Goal: Communication & Community: Ask a question

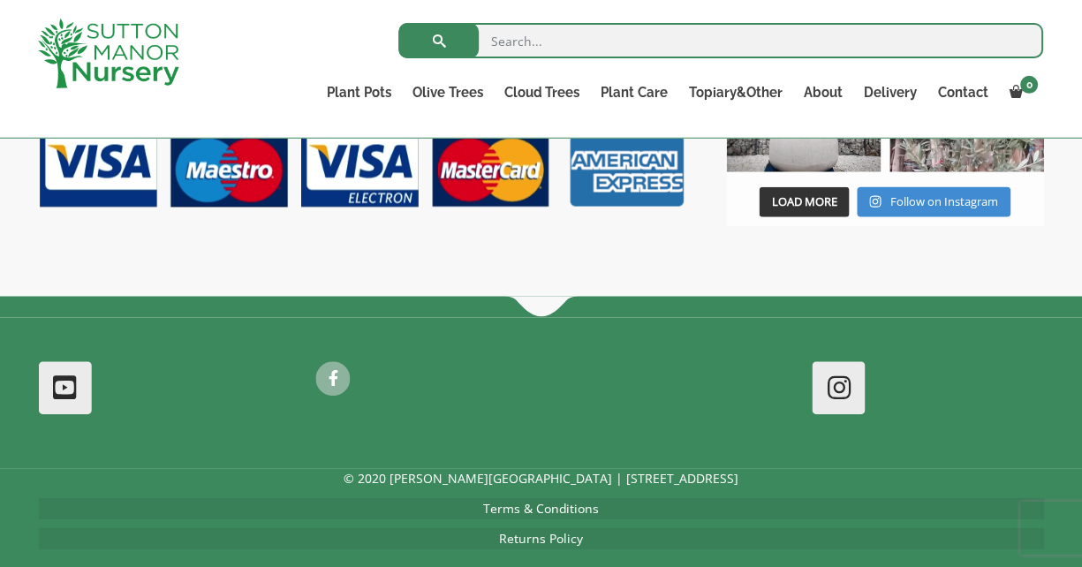
scroll to position [1655, 0]
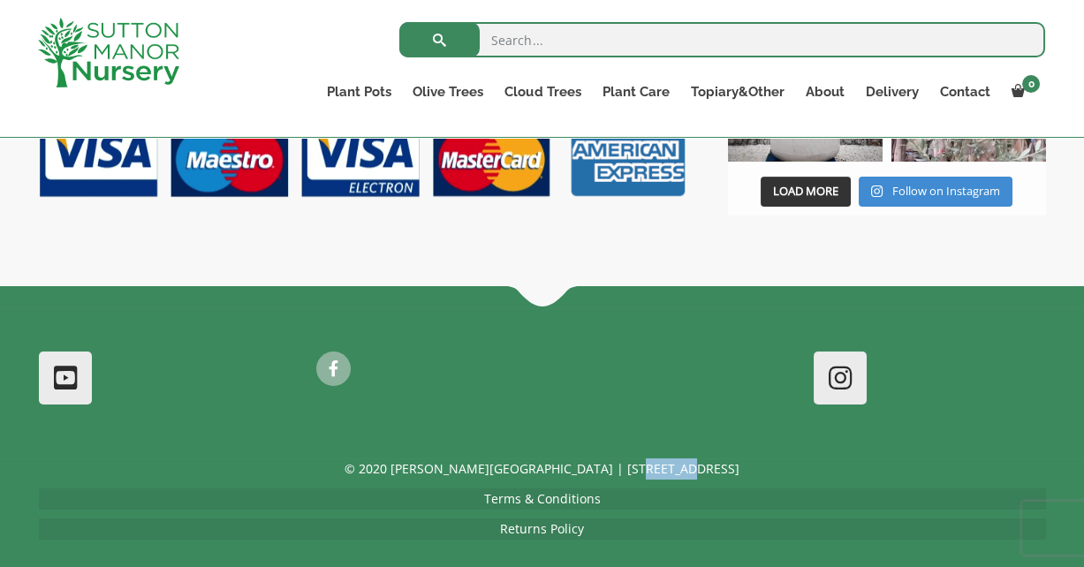
drag, startPoint x: 647, startPoint y: 444, endPoint x: 715, endPoint y: 446, distance: 68.0
click at [715, 458] on p "© 2020 [PERSON_NAME][GEOGRAPHIC_DATA] | [STREET_ADDRESS]" at bounding box center [542, 468] width 1007 height 21
copy p "DA4 9HZ"
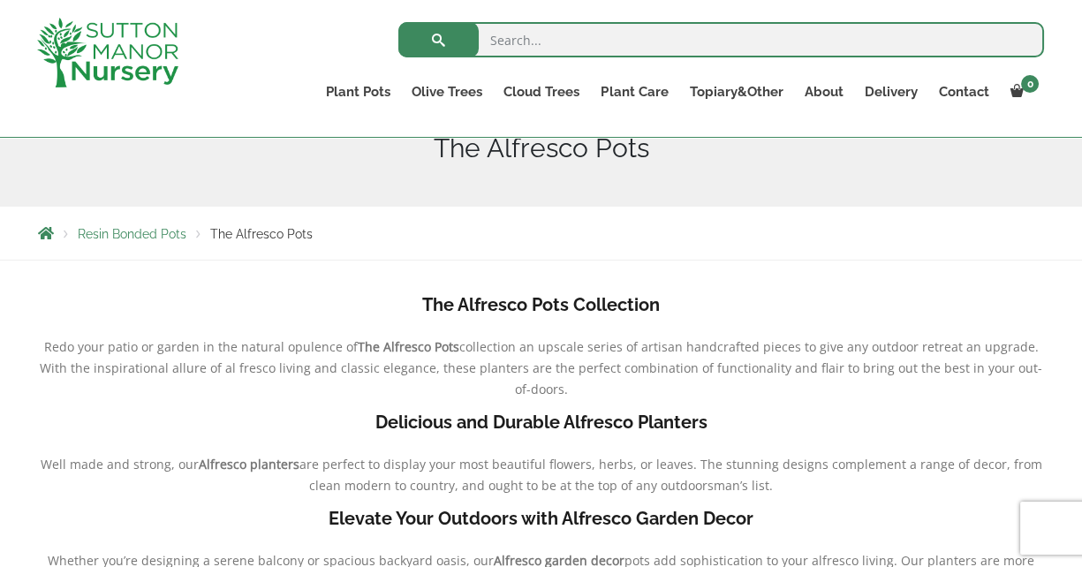
scroll to position [257, 0]
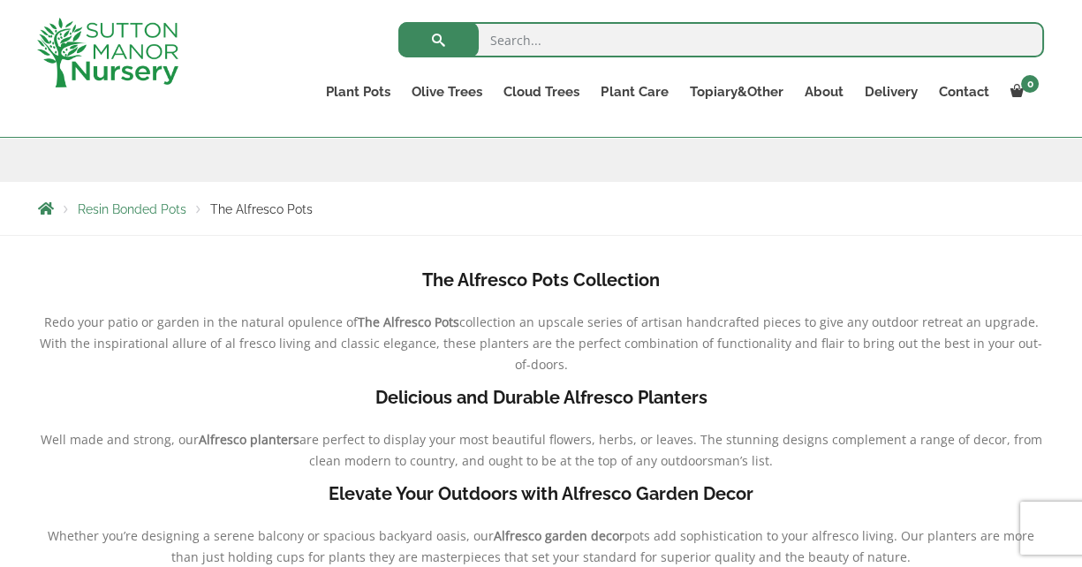
click at [640, 277] on b "The Alfresco Pots Collection" at bounding box center [541, 279] width 238 height 21
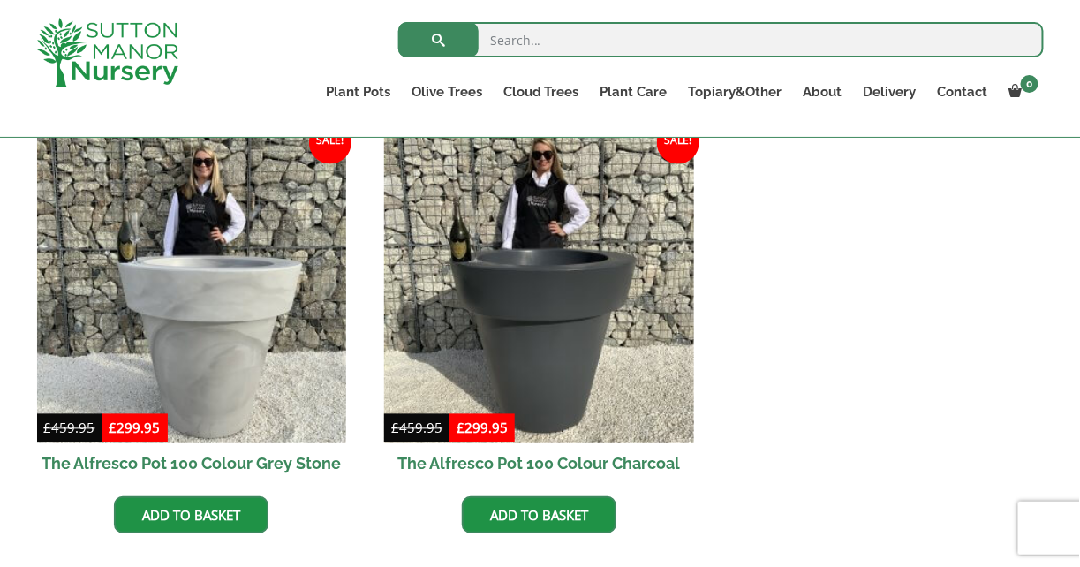
click at [594, 34] on input "search" at bounding box center [721, 39] width 646 height 35
type input "the sicilian cylinder pot"
click at [398, 22] on button "submit" at bounding box center [438, 39] width 80 height 35
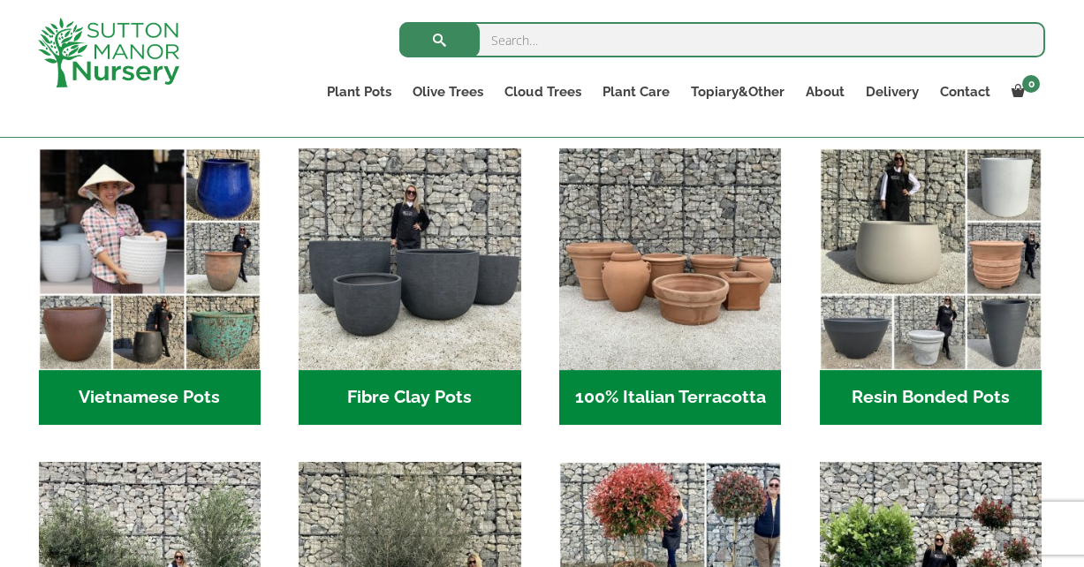
scroll to position [584, 0]
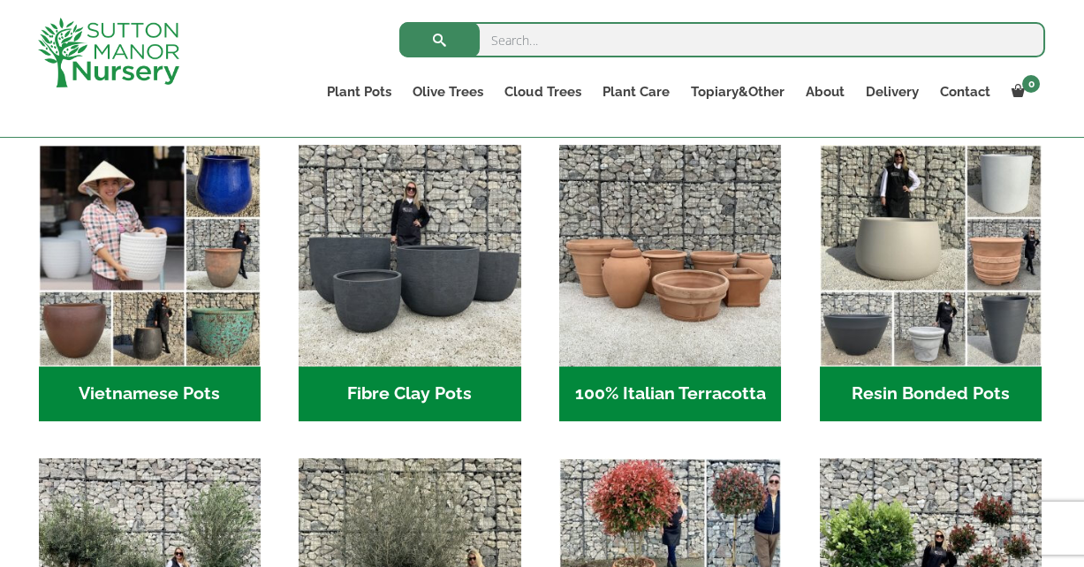
click at [436, 257] on img "Visit product category Fibre Clay Pots" at bounding box center [410, 256] width 222 height 222
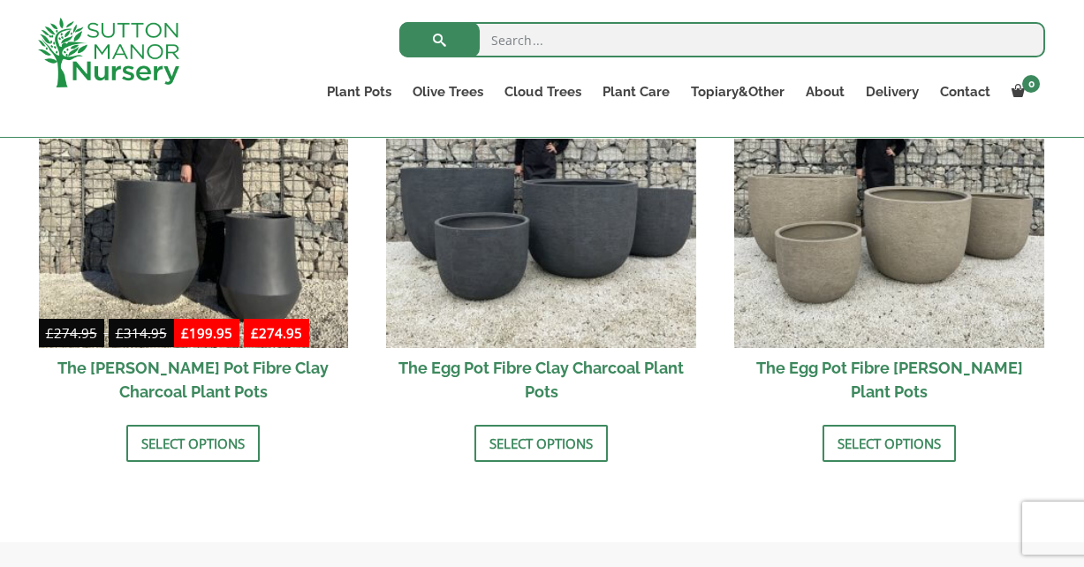
scroll to position [677, 0]
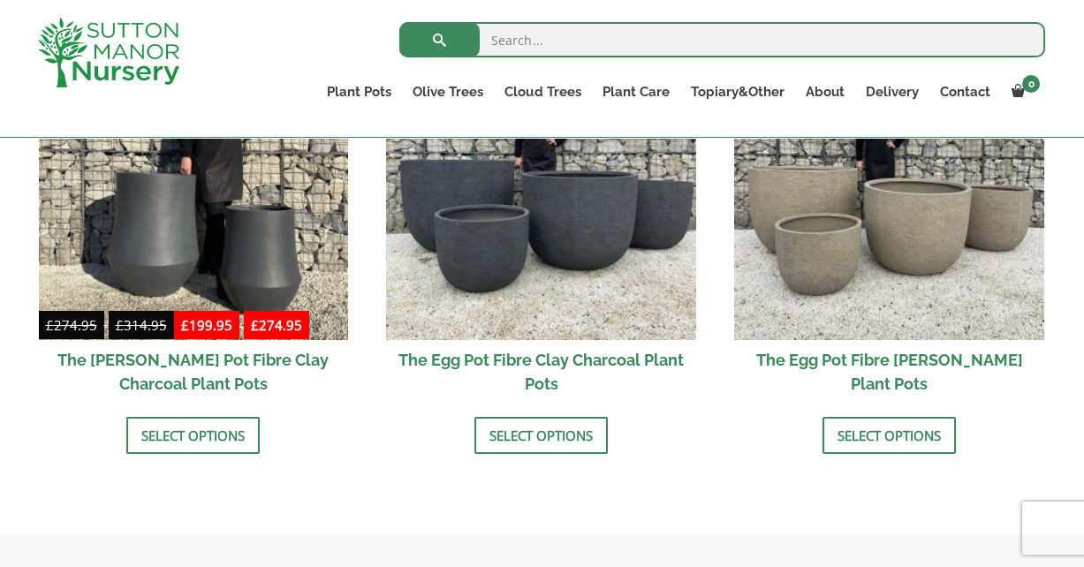
click at [901, 280] on img at bounding box center [889, 186] width 310 height 310
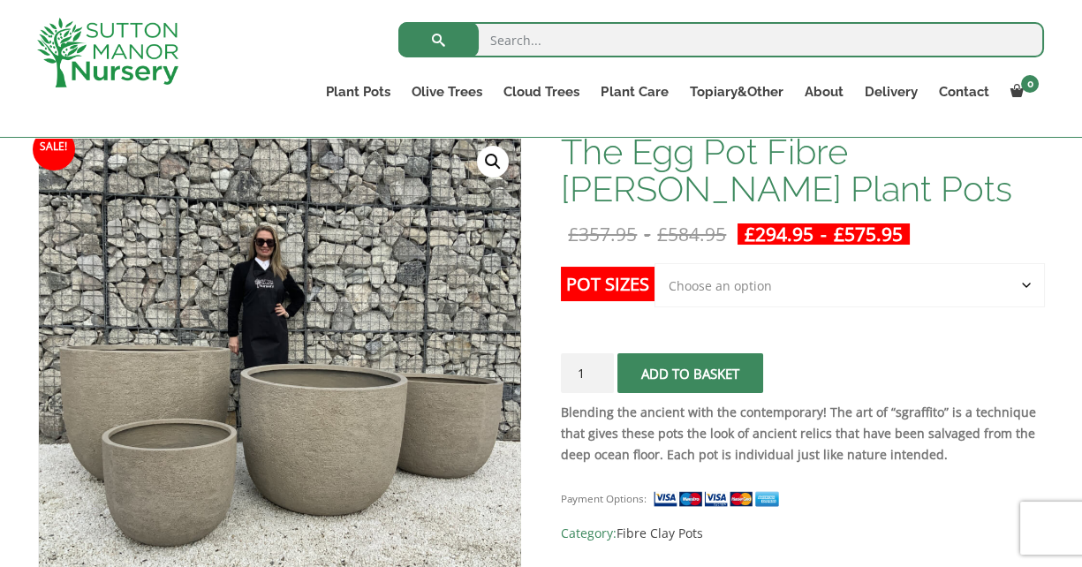
scroll to position [309, 0]
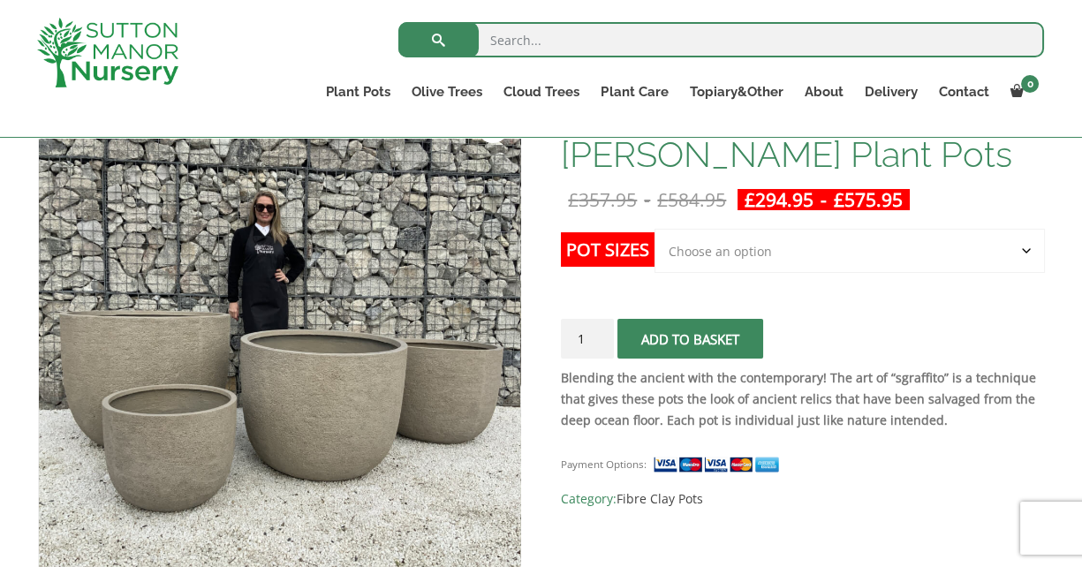
click at [1022, 252] on select "Choose an option Click here to buy the 5th To Largest Pot In The Picture Click …" at bounding box center [849, 251] width 390 height 44
select select "Click here to buy The Largest Pot In The Picture"
click at [654, 229] on select "Choose an option Click here to buy the 5th To Largest Pot In The Picture Click …" at bounding box center [849, 251] width 390 height 44
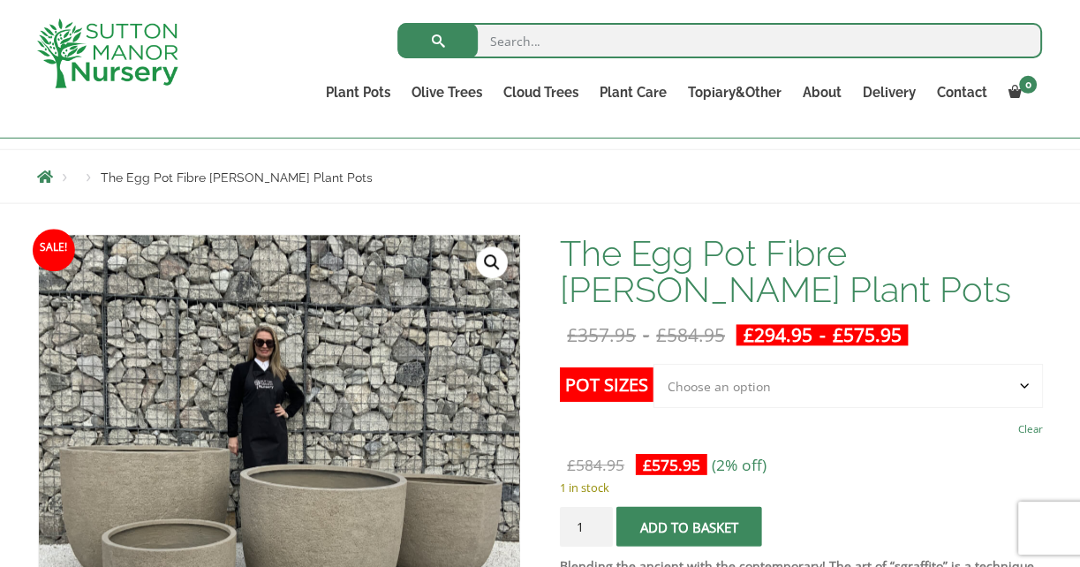
scroll to position [222, 0]
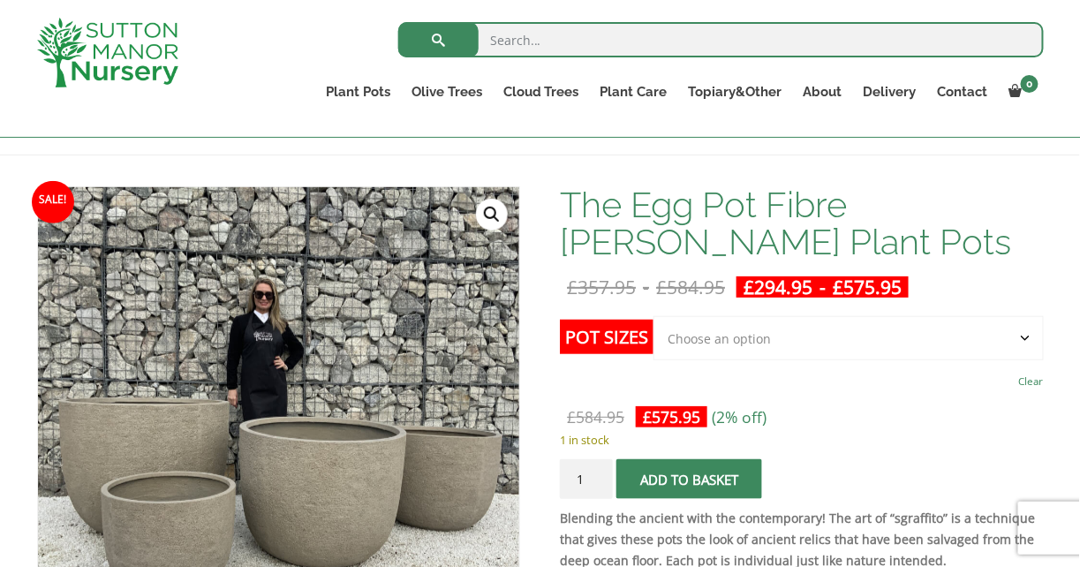
click at [535, 39] on input "search" at bounding box center [721, 39] width 646 height 35
type input "jumbo pot"
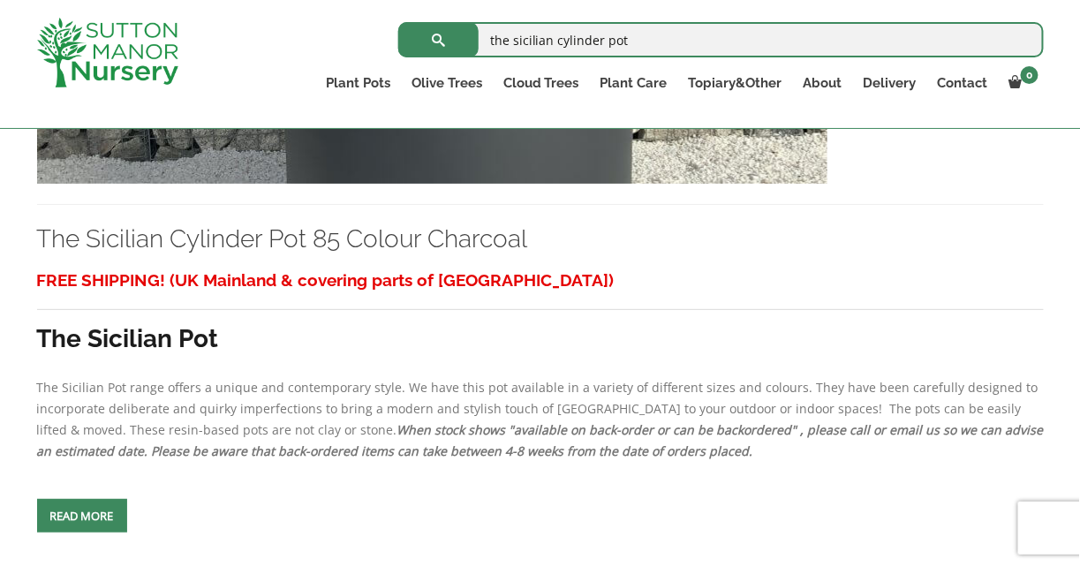
scroll to position [2315, 0]
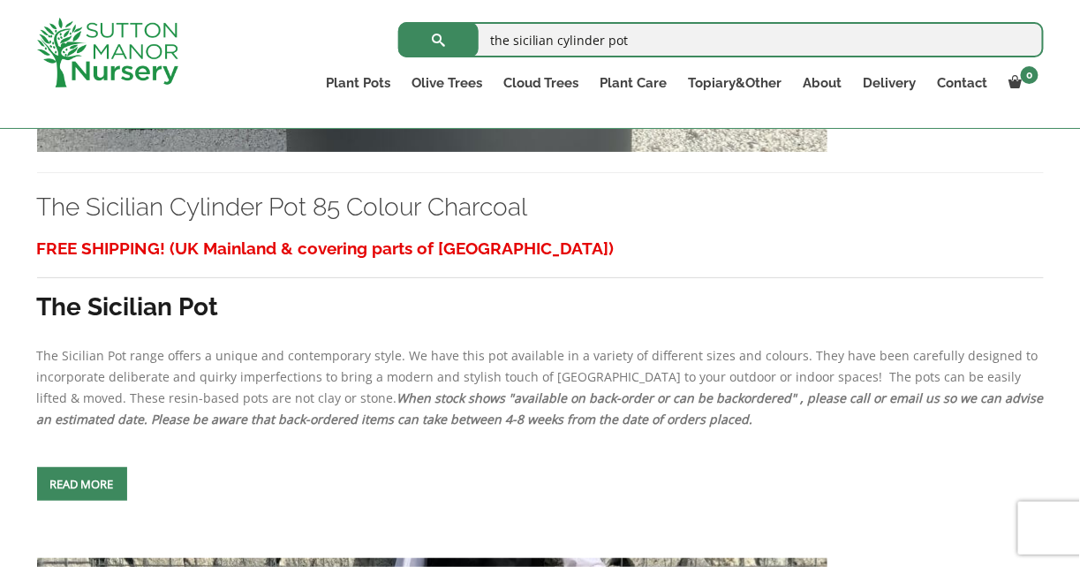
click at [81, 488] on link "Read more" at bounding box center [82, 484] width 90 height 34
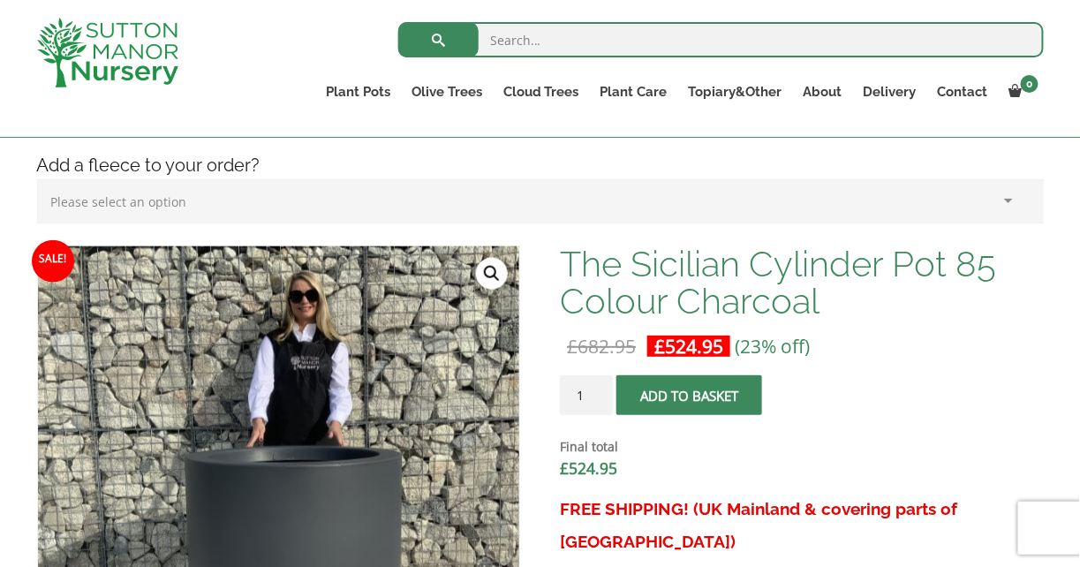
scroll to position [421, 0]
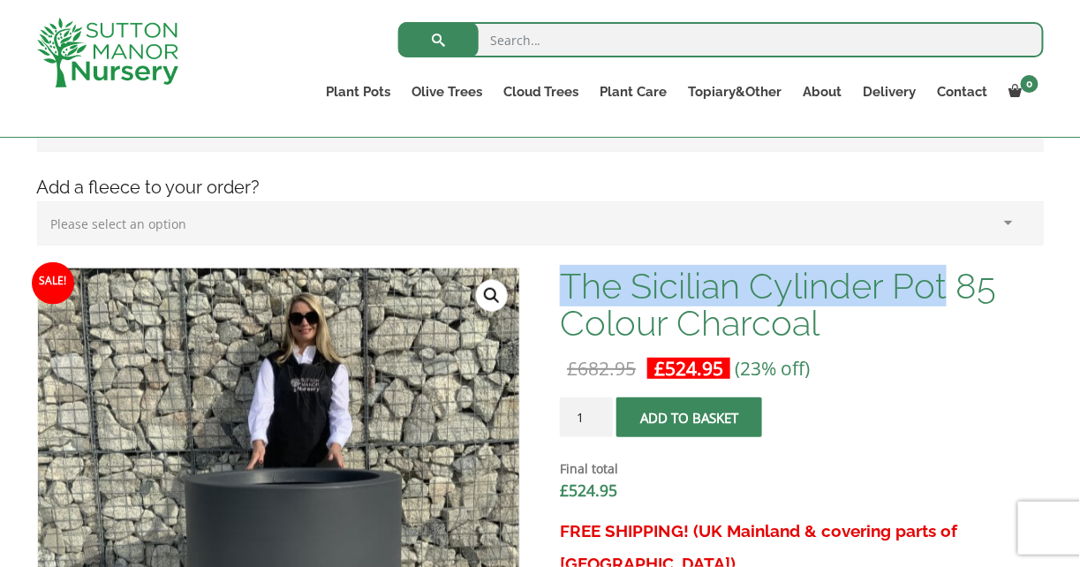
drag, startPoint x: 568, startPoint y: 284, endPoint x: 949, endPoint y: 293, distance: 380.8
click at [949, 293] on h1 "The Sicilian Cylinder Pot 85 Colour Charcoal" at bounding box center [801, 305] width 483 height 74
copy h1 "The Sicilian Cylinder Pot"
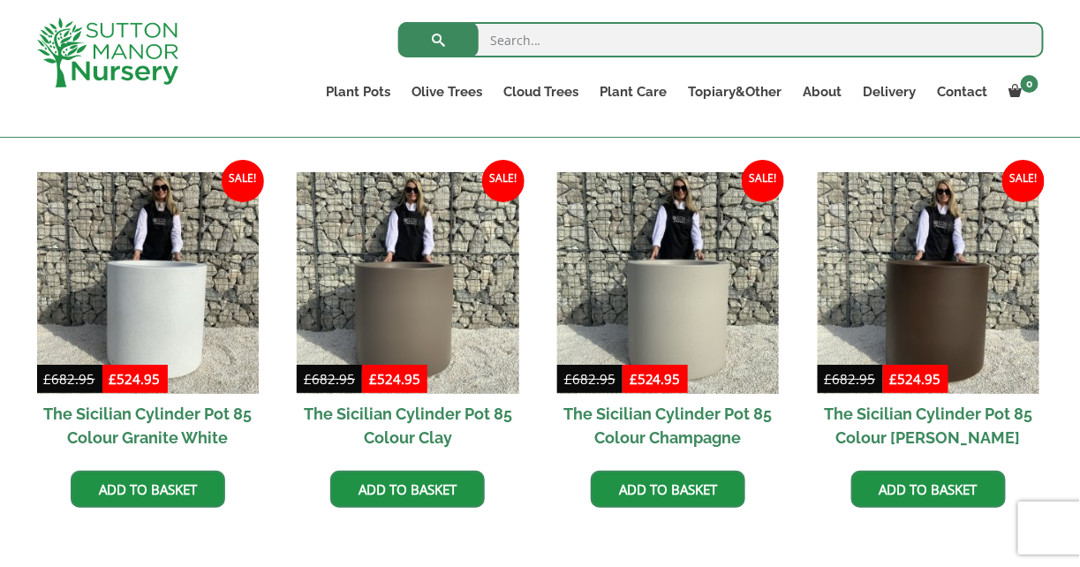
click at [745, 316] on img at bounding box center [668, 283] width 222 height 222
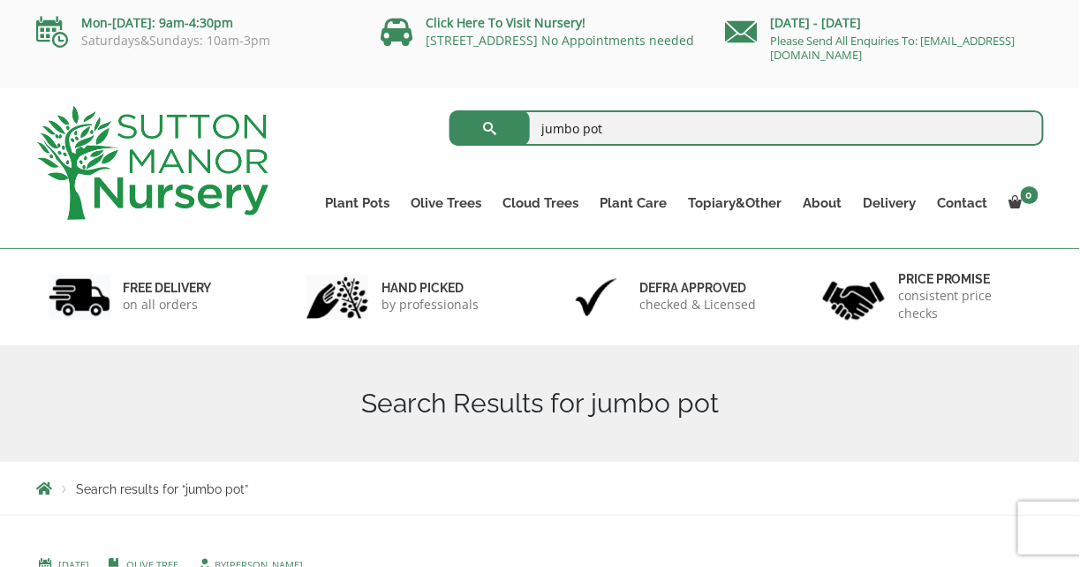
drag, startPoint x: 617, startPoint y: 126, endPoint x: 503, endPoint y: 118, distance: 114.2
click at [503, 118] on form "jumbo pot Search for:" at bounding box center [747, 128] width 594 height 44
click at [450, 110] on button "submit" at bounding box center [490, 127] width 80 height 35
drag, startPoint x: 557, startPoint y: 128, endPoint x: 521, endPoint y: 126, distance: 36.3
type input "large pot"
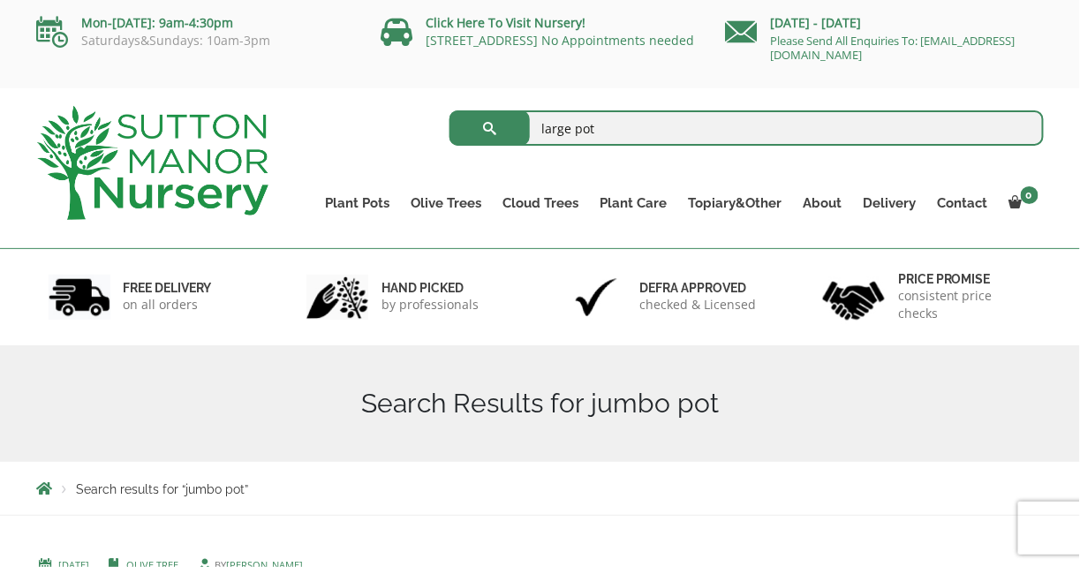
click at [450, 110] on button "submit" at bounding box center [490, 127] width 80 height 35
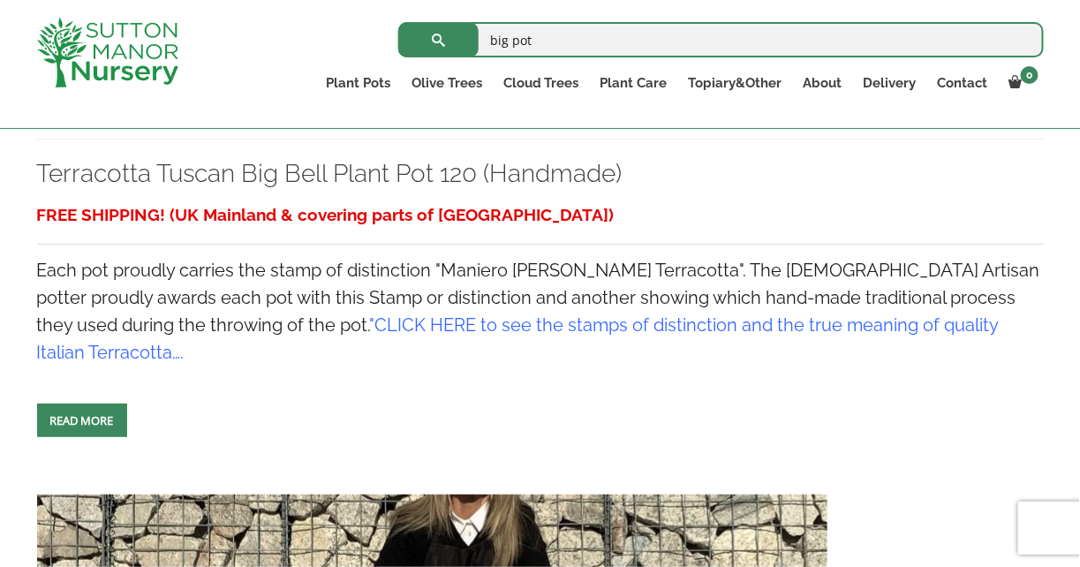
scroll to position [1496, 0]
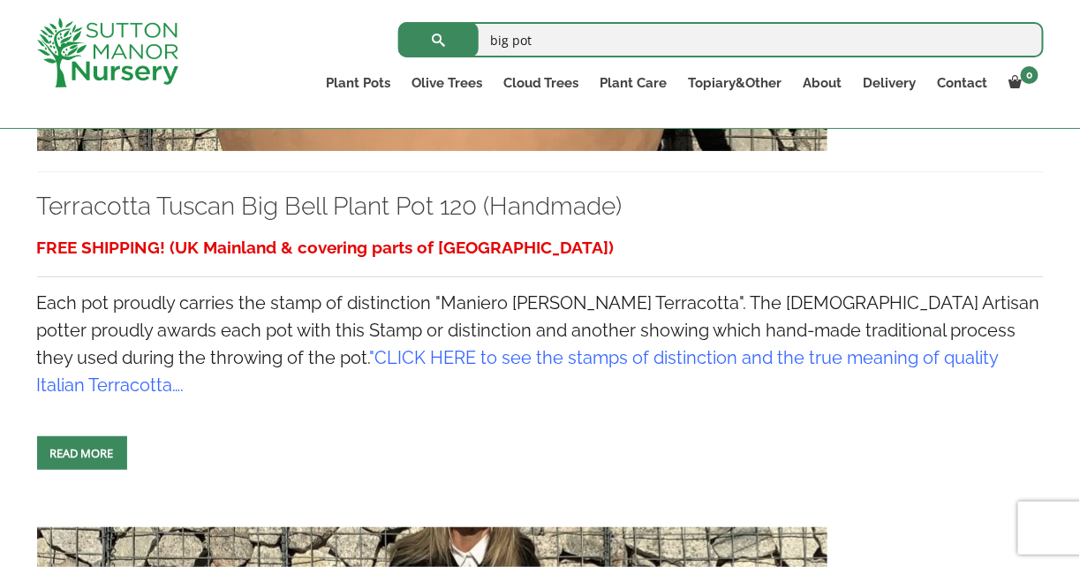
click at [104, 446] on div "FREE SHIPPING! (UK Mainland & covering parts of [GEOGRAPHIC_DATA]) Each pot pro…" at bounding box center [540, 353] width 1007 height 245
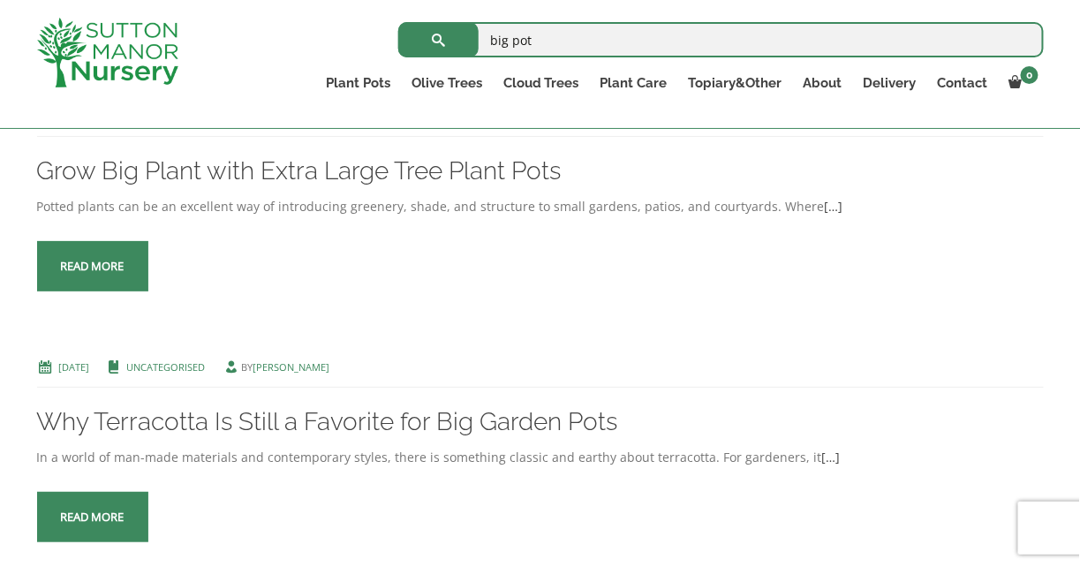
scroll to position [0, 0]
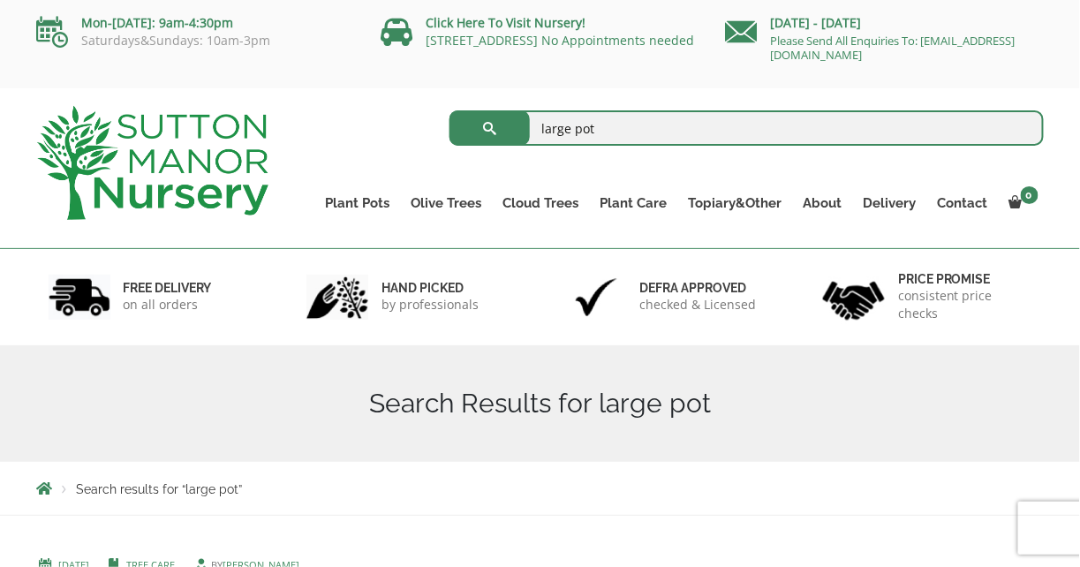
drag, startPoint x: 599, startPoint y: 125, endPoint x: 514, endPoint y: 123, distance: 84.8
click at [507, 126] on form "large pot Search for:" at bounding box center [747, 128] width 594 height 44
type input "the siscilian"
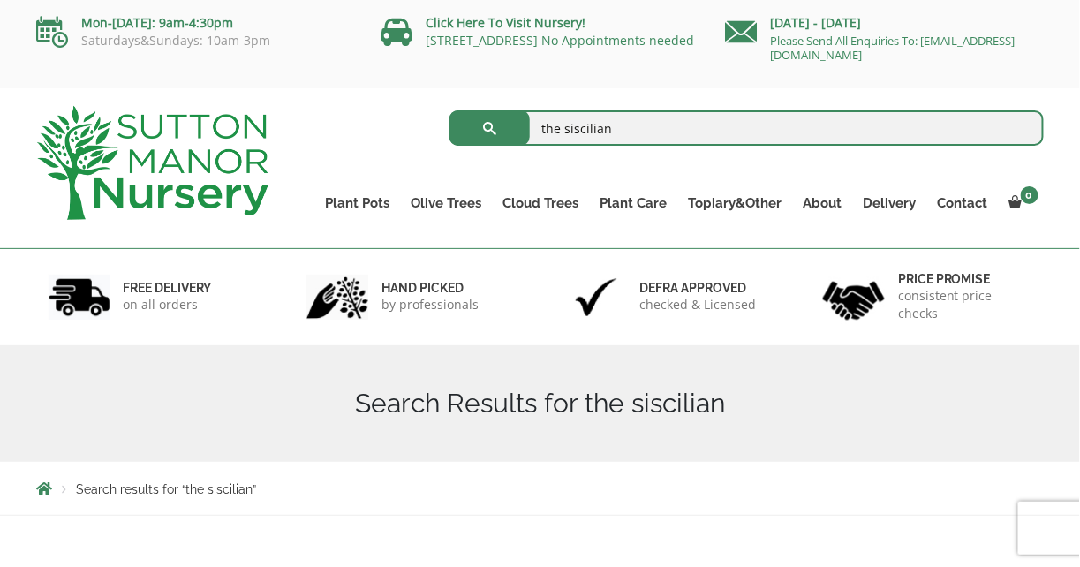
drag, startPoint x: 575, startPoint y: 127, endPoint x: 590, endPoint y: 127, distance: 15.0
click at [576, 127] on input "the siscilian" at bounding box center [747, 127] width 594 height 35
type input "the sicilian"
click at [450, 110] on button "submit" at bounding box center [490, 127] width 80 height 35
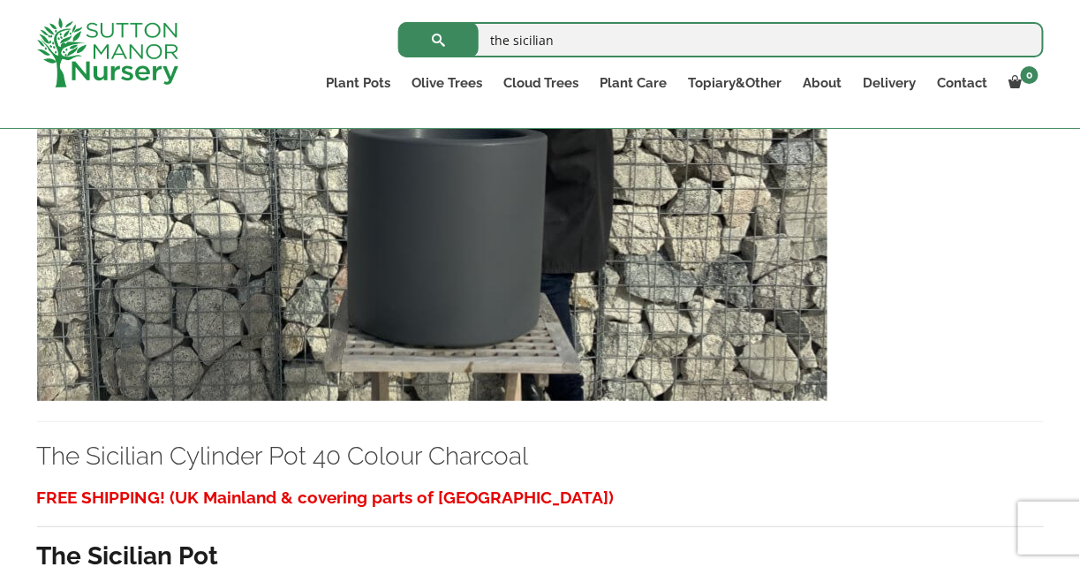
scroll to position [515, 0]
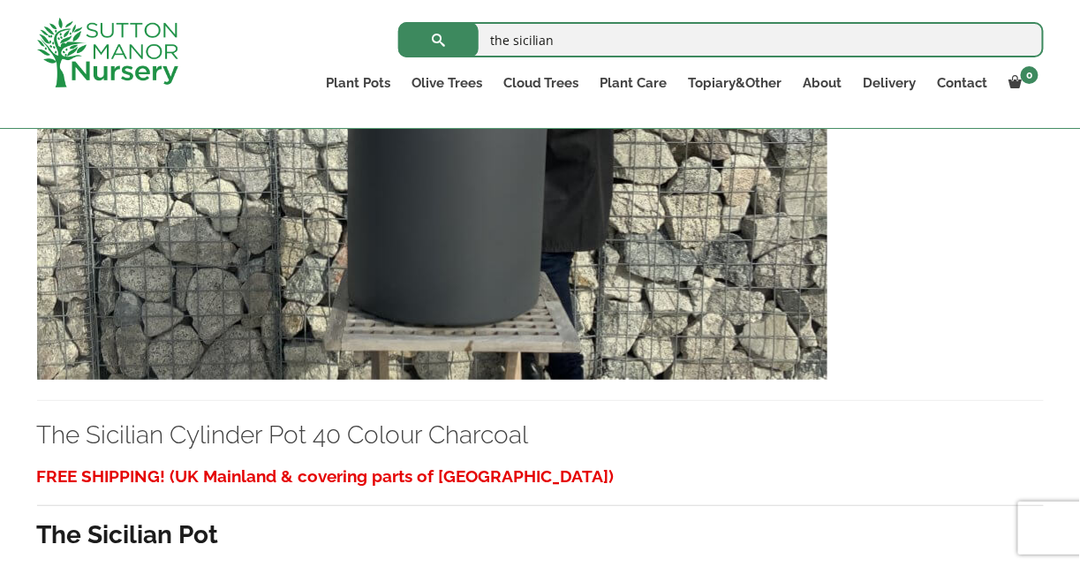
click at [574, 38] on input "the sicilian" at bounding box center [721, 39] width 646 height 35
type input "the sicilian 100"
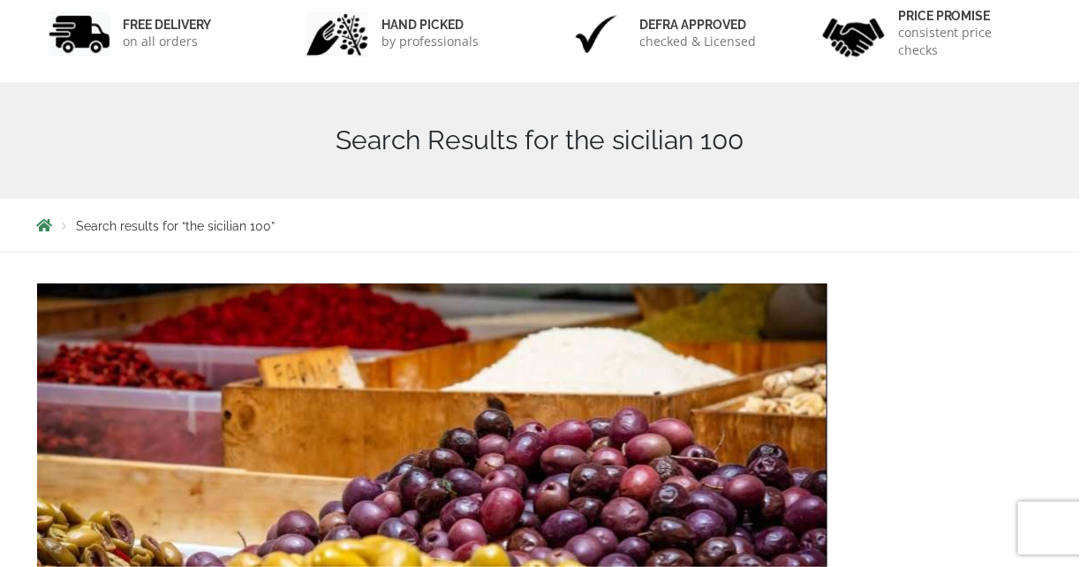
scroll to position [30, 0]
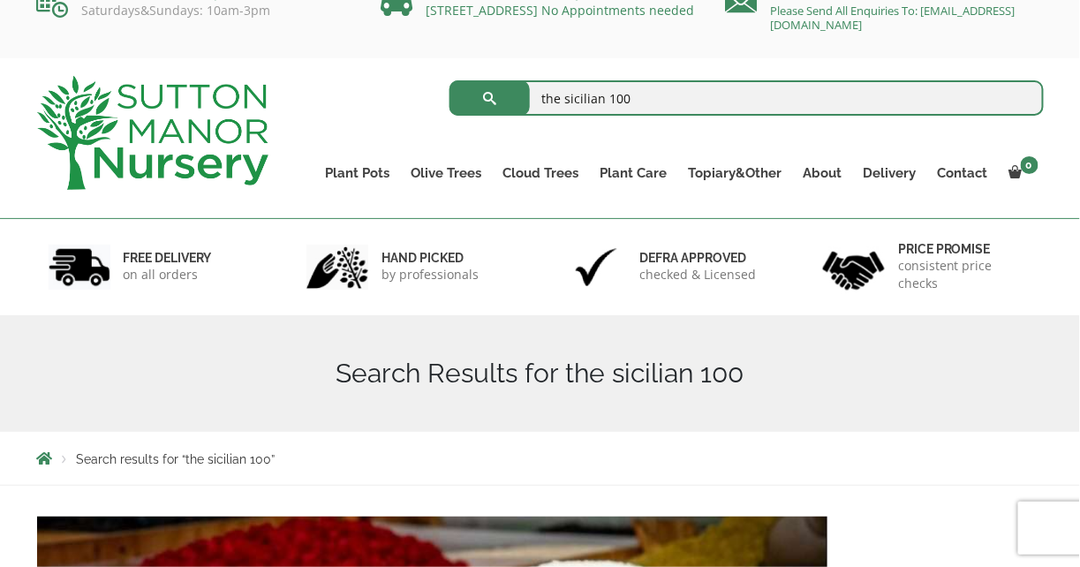
click at [640, 87] on input "the sicilian 100" at bounding box center [747, 97] width 594 height 35
drag, startPoint x: 640, startPoint y: 87, endPoint x: 612, endPoint y: 94, distance: 29.1
click at [612, 94] on input "the sicilian 100" at bounding box center [747, 97] width 594 height 35
type input "the sicilian 10"
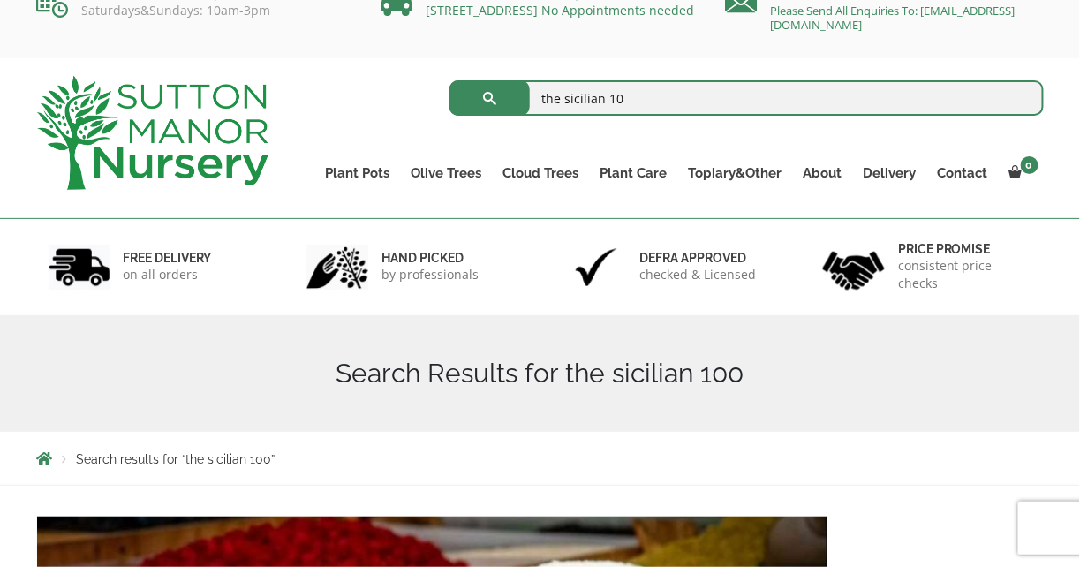
click at [450, 80] on button "submit" at bounding box center [490, 97] width 80 height 35
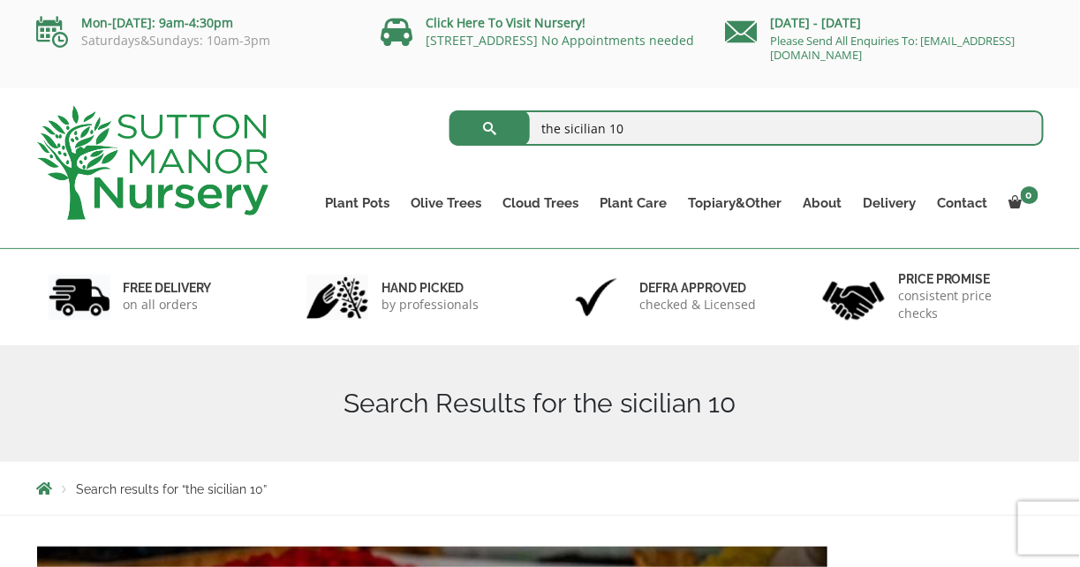
drag, startPoint x: 683, startPoint y: 121, endPoint x: 689, endPoint y: 114, distance: 9.4
click at [682, 121] on input "the sicilian 10" at bounding box center [747, 127] width 594 height 35
type input "the sicilian"
click at [450, 110] on button "submit" at bounding box center [490, 127] width 80 height 35
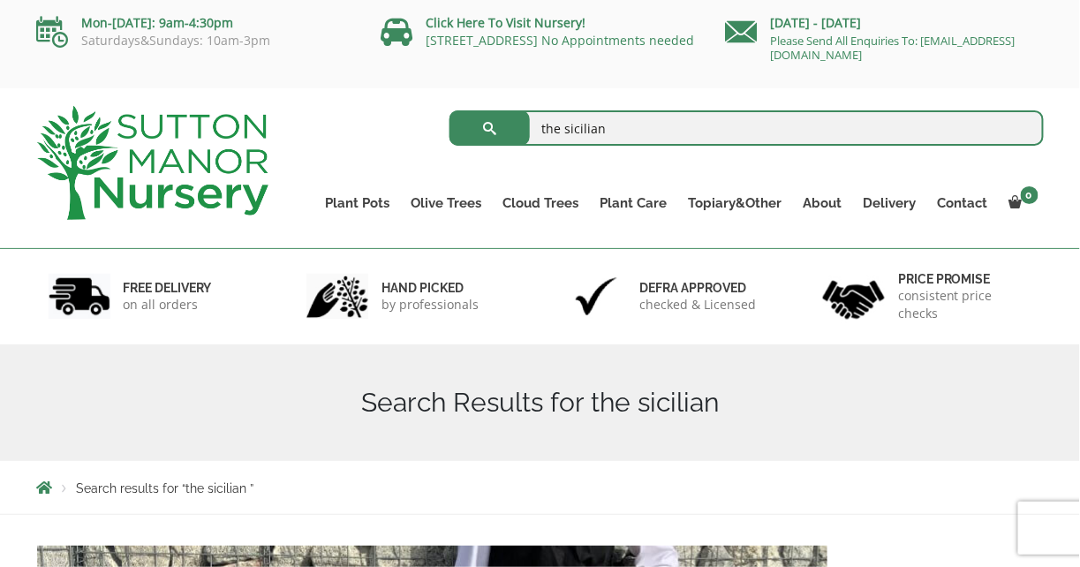
click at [690, 118] on input "the sicilian" at bounding box center [747, 127] width 594 height 35
type input "the sicilian 85"
click at [450, 110] on button "submit" at bounding box center [490, 127] width 80 height 35
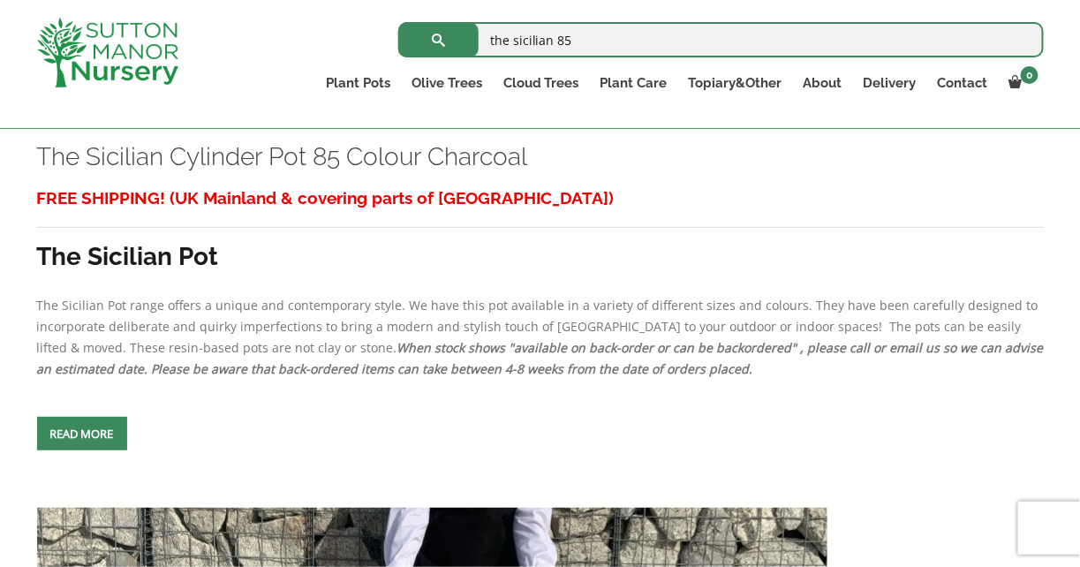
scroll to position [738, 0]
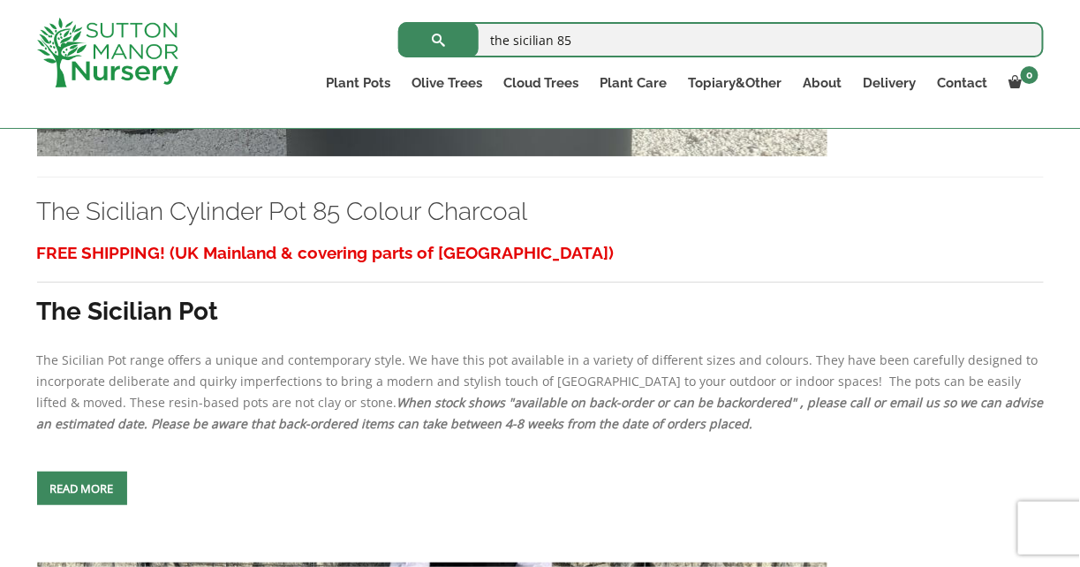
click at [82, 488] on span at bounding box center [82, 488] width 0 height 0
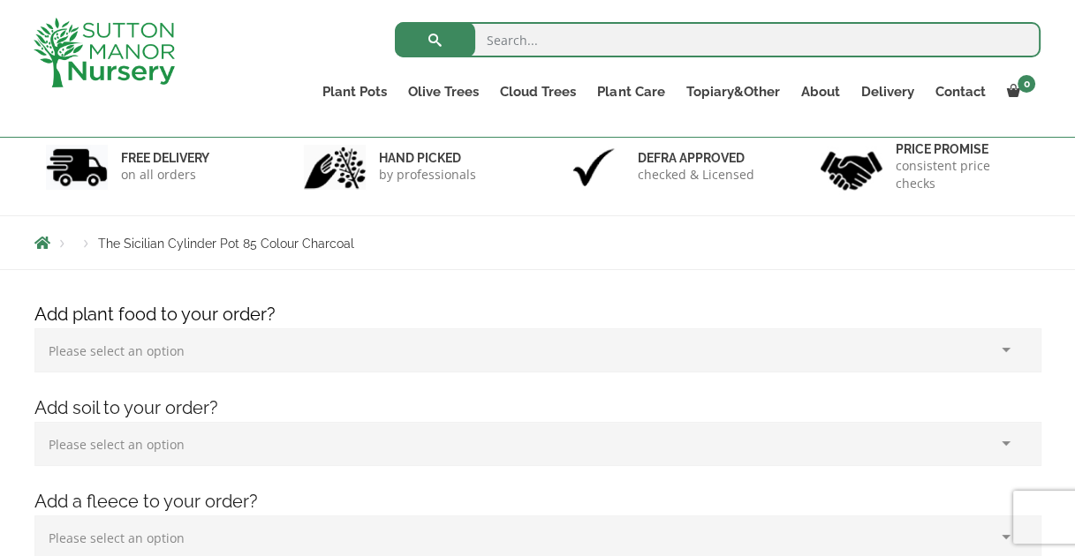
scroll to position [439, 0]
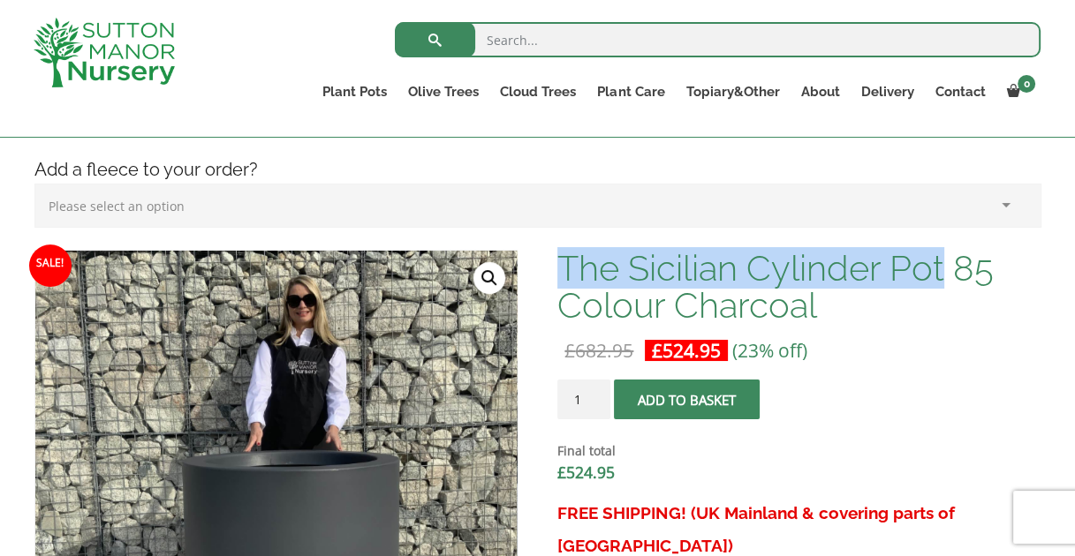
drag, startPoint x: 566, startPoint y: 263, endPoint x: 943, endPoint y: 278, distance: 377.5
click at [943, 278] on h1 "The Sicilian Cylinder Pot 85 Colour Charcoal" at bounding box center [798, 287] width 483 height 74
copy h1 "The Sicilian Cylinder Pot"
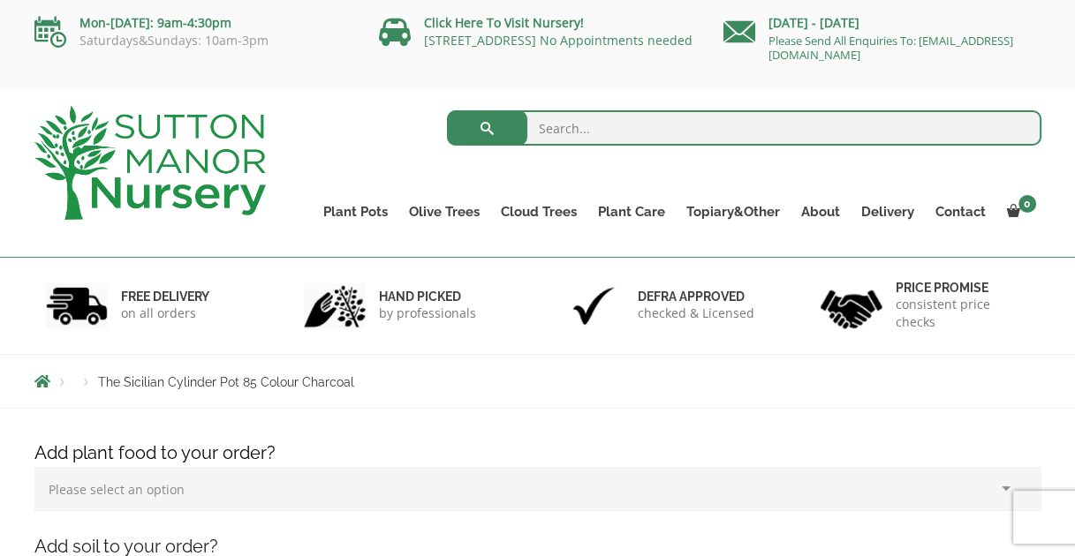
click at [957, 214] on link "Contact" at bounding box center [961, 212] width 72 height 25
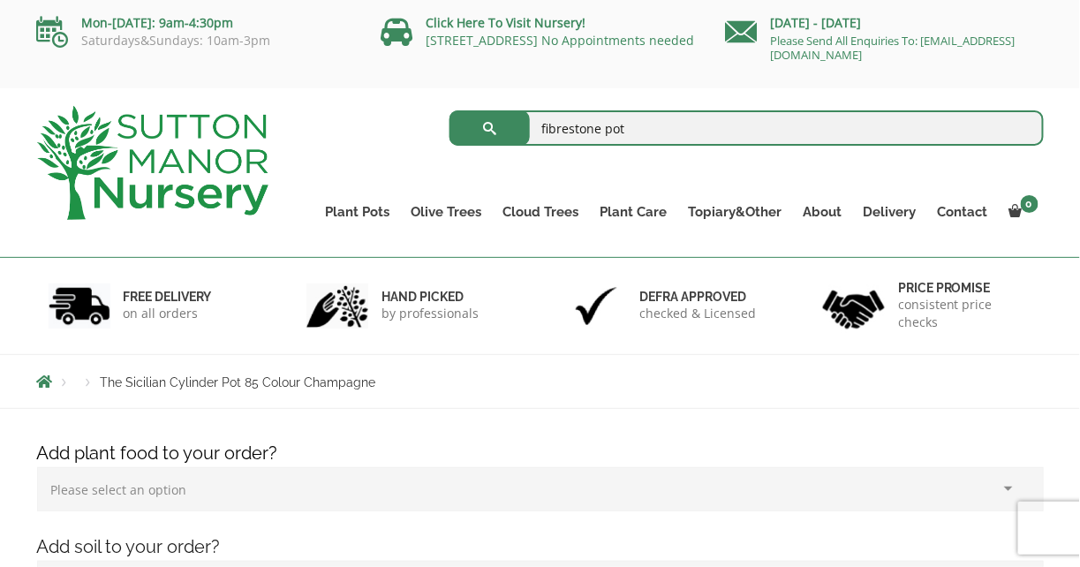
click at [450, 110] on button "submit" at bounding box center [490, 127] width 80 height 35
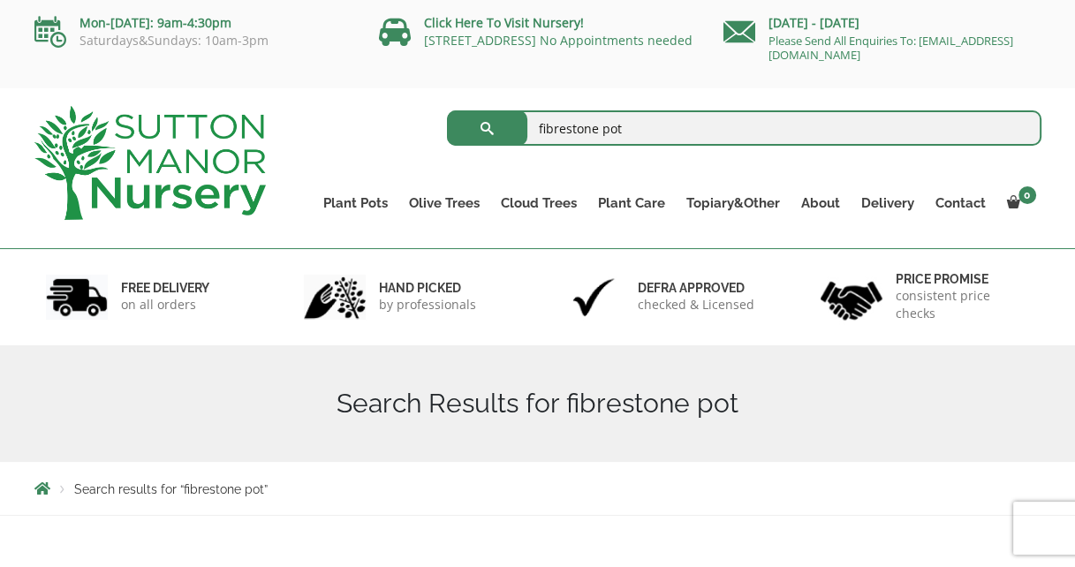
click at [563, 128] on input "fibrestone pot" at bounding box center [744, 127] width 594 height 35
click at [447, 110] on button "submit" at bounding box center [487, 127] width 80 height 35
click at [557, 130] on input "fiberstone pot" at bounding box center [744, 127] width 594 height 35
click at [558, 130] on input "fiberstone pot" at bounding box center [744, 127] width 594 height 35
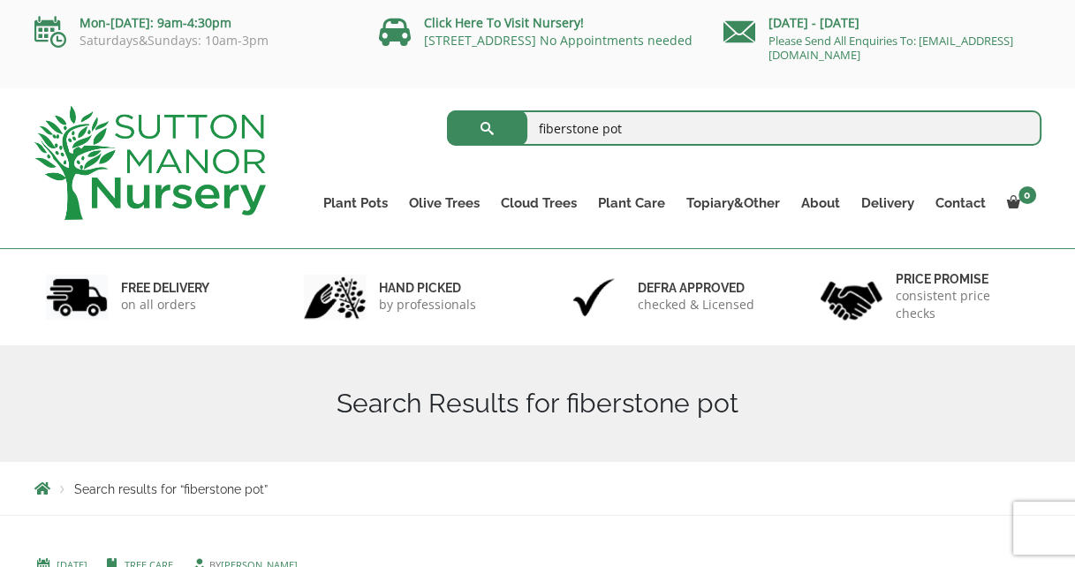
click at [564, 126] on input "fiberstone pot" at bounding box center [744, 127] width 594 height 35
click at [562, 128] on input "fiberstone pot" at bounding box center [744, 127] width 594 height 35
click at [564, 128] on input "fiberstone pot" at bounding box center [744, 127] width 594 height 35
click at [556, 128] on input "fiberstone pot" at bounding box center [744, 127] width 594 height 35
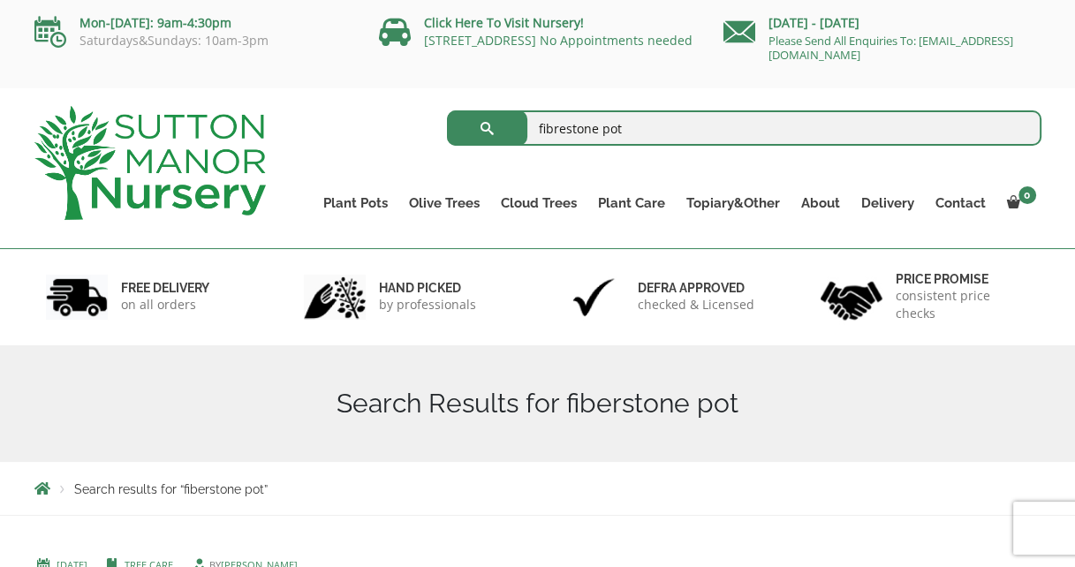
click at [617, 126] on input "fibrestone pot" at bounding box center [744, 127] width 594 height 35
type input "fibrestone planter"
click at [447, 110] on button "submit" at bounding box center [487, 127] width 80 height 35
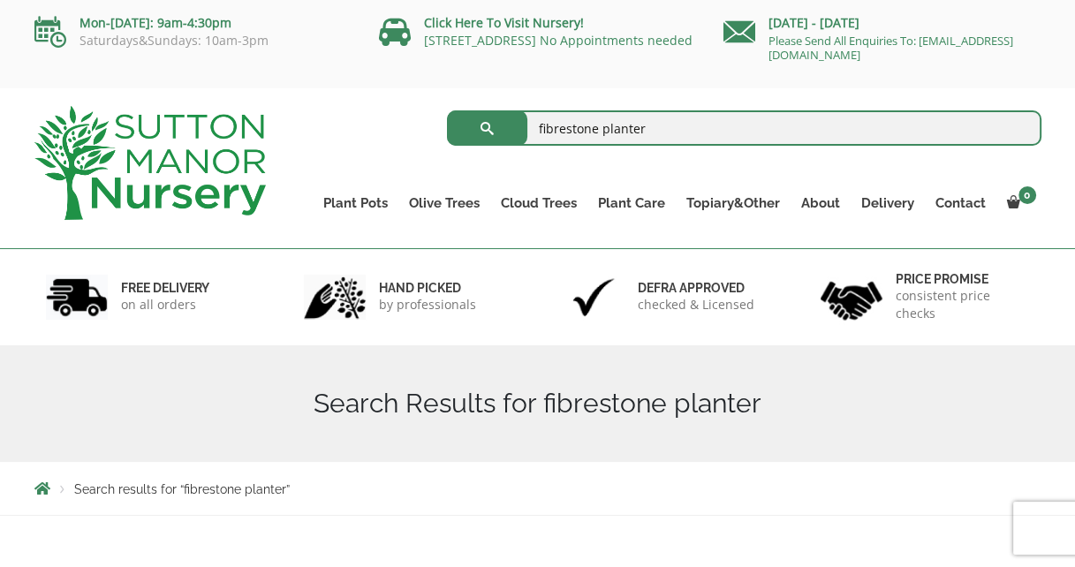
click at [561, 128] on input "fibrestone planter" at bounding box center [744, 127] width 594 height 35
click at [657, 132] on input "fiberstone planter" at bounding box center [744, 127] width 594 height 35
type input "fiberstone planter"
click at [0, 0] on link "Wabi-Sabi" at bounding box center [0, 0] width 0 height 0
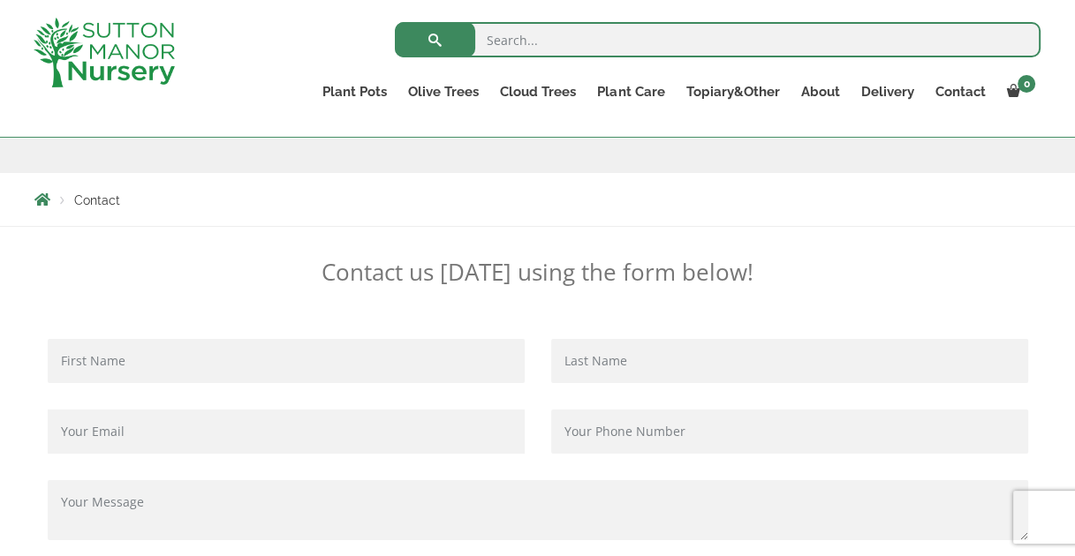
scroll to position [407, 0]
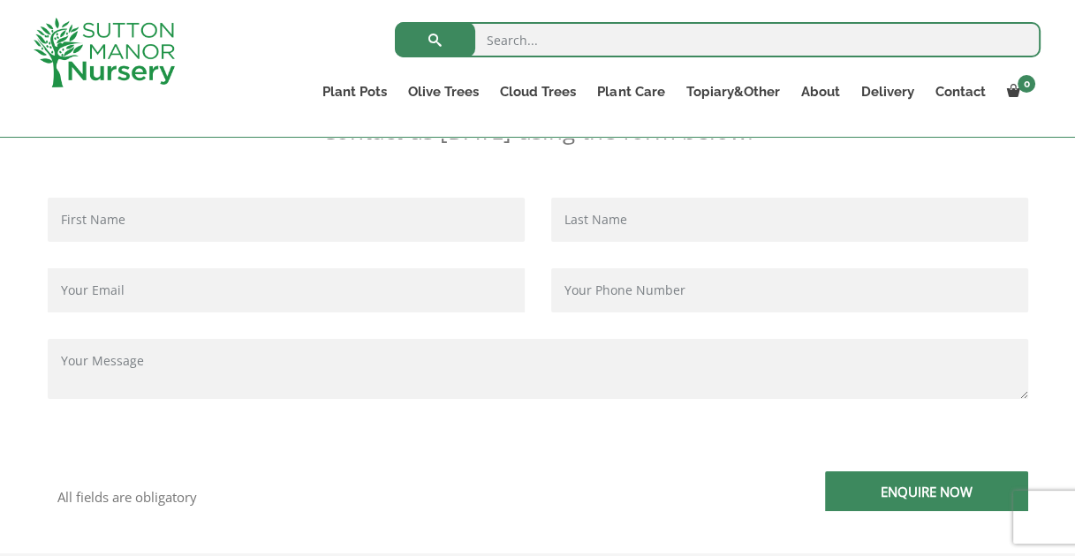
click at [156, 217] on input "Contact form" at bounding box center [286, 220] width 477 height 44
type input "Heather"
type input "heatherkillick@btinternet.com"
click at [606, 219] on input "Contact form" at bounding box center [789, 220] width 477 height 44
type input "Killick"
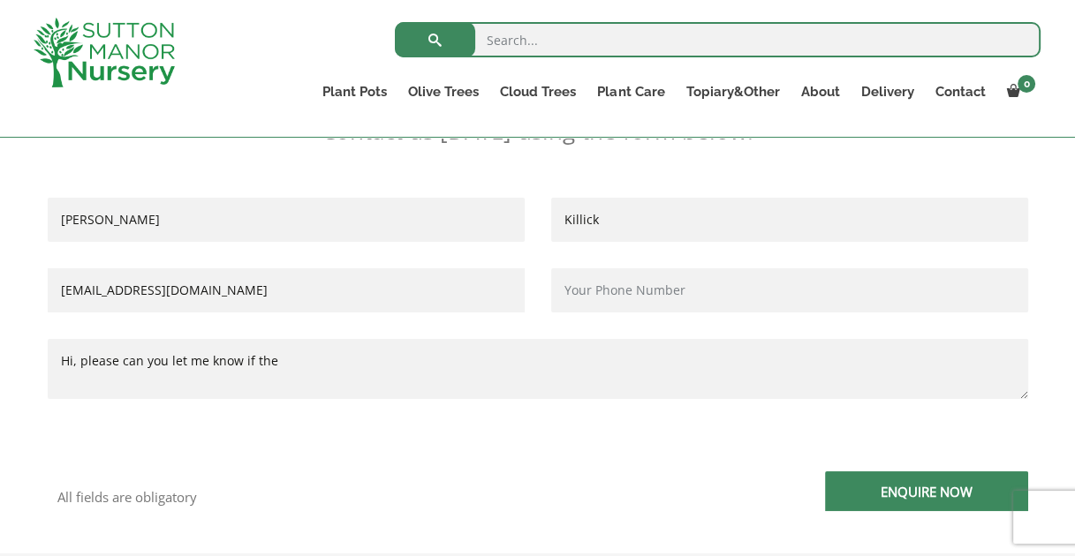
click at [391, 367] on textarea "Hi, please can you let me know if the" at bounding box center [538, 369] width 980 height 60
paste textarea "The Sicilian Cylinder Pot"
click at [271, 359] on textarea "Hi, please can you let me know if the The Sicilian Cylinder Pot" at bounding box center [538, 369] width 980 height 60
click at [414, 364] on textarea "Hi, please can you let me know if The Sicilian Cylinder Pot" at bounding box center [538, 369] width 980 height 60
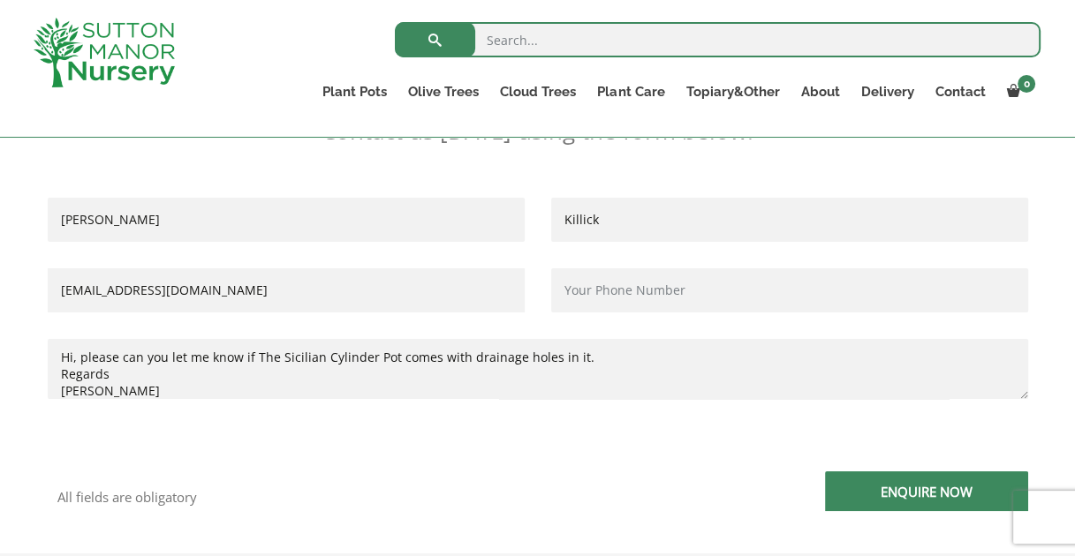
type textarea "Hi, please can you let me know if The Sicilian Cylinder Pot comes with drainage…"
click at [904, 492] on input "Enquire Now" at bounding box center [926, 492] width 203 height 40
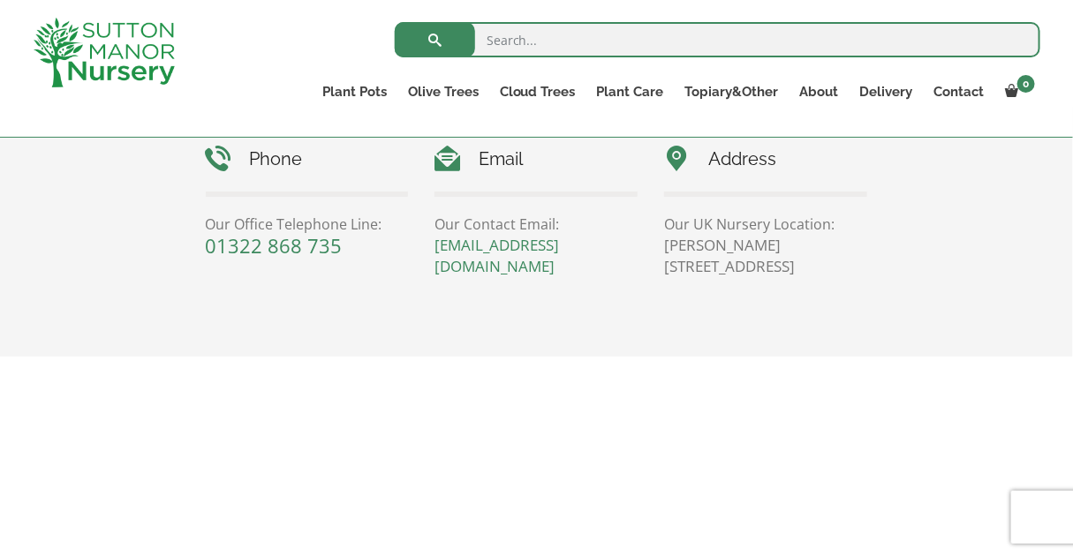
scroll to position [871, 0]
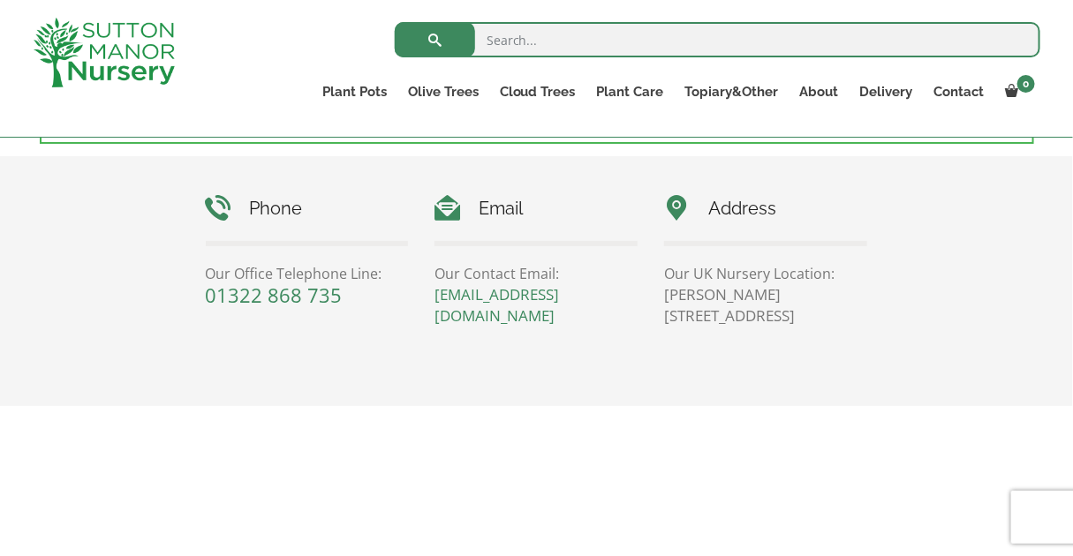
drag, startPoint x: 753, startPoint y: 314, endPoint x: 816, endPoint y: 313, distance: 62.7
click at [816, 313] on p "Sutton Manor Nursery, Dartford Rd, DA4 9HZ" at bounding box center [765, 305] width 203 height 42
copy p "DA4 9HZ"
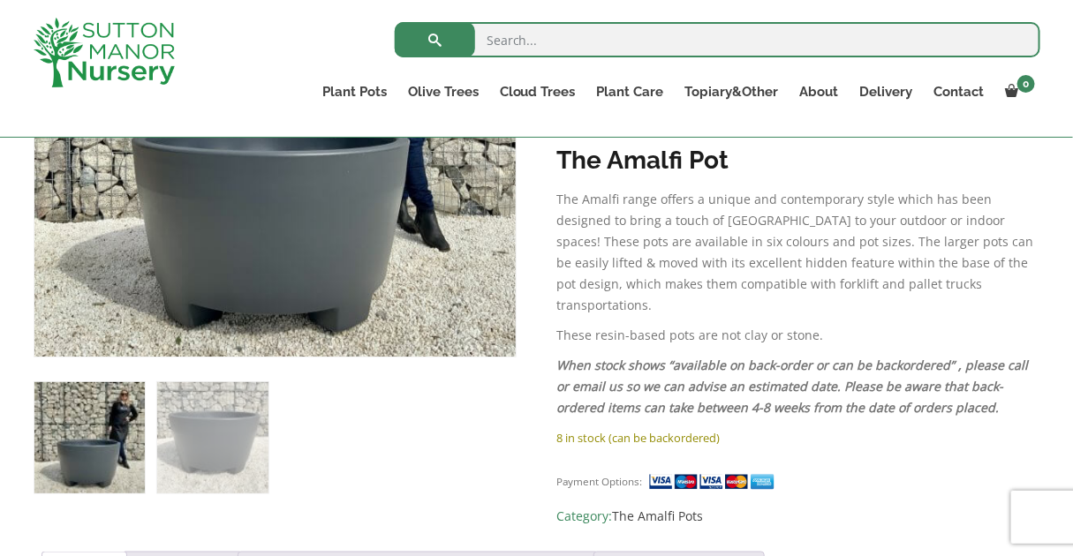
scroll to position [438, 0]
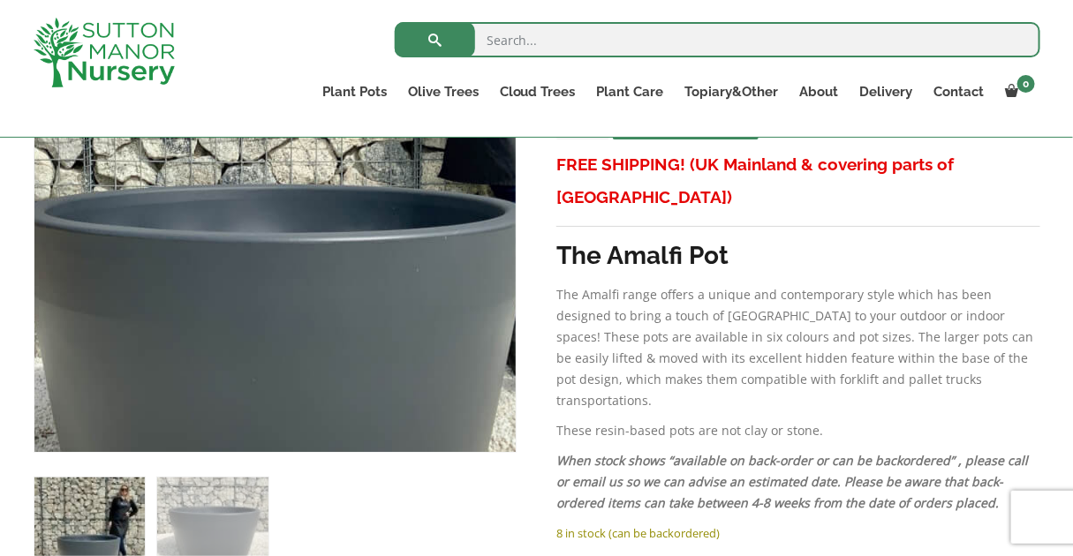
click at [266, 261] on img at bounding box center [282, 169] width 883 height 883
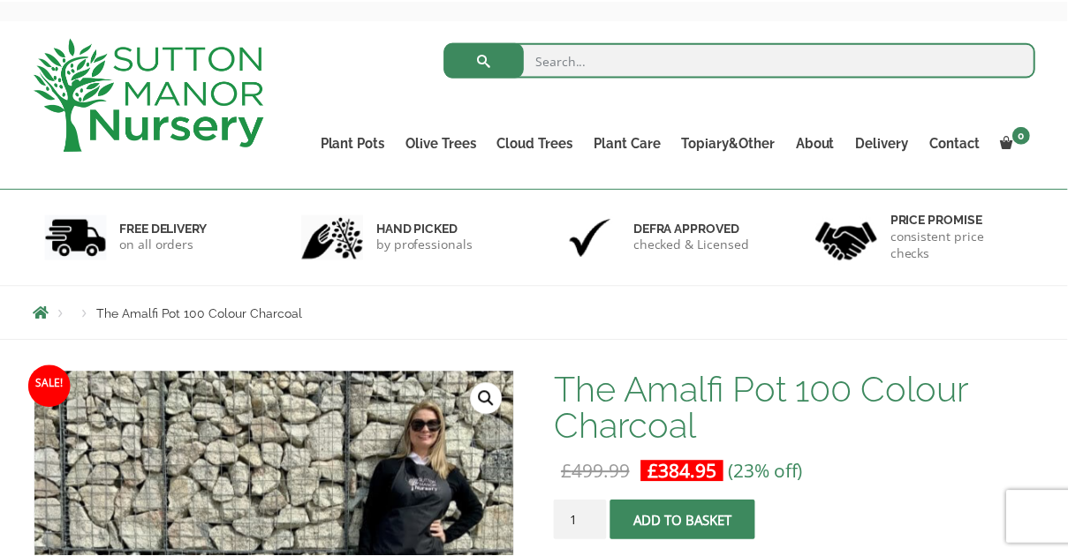
scroll to position [0, 0]
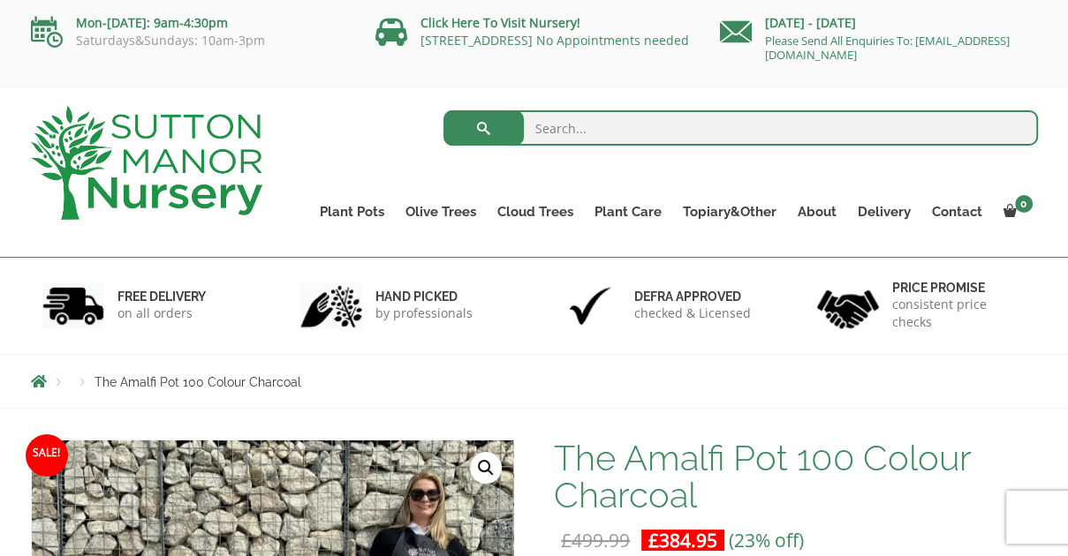
click at [583, 129] on input "search" at bounding box center [740, 127] width 594 height 35
type input "resin pot"
click at [443, 110] on button "submit" at bounding box center [483, 127] width 80 height 35
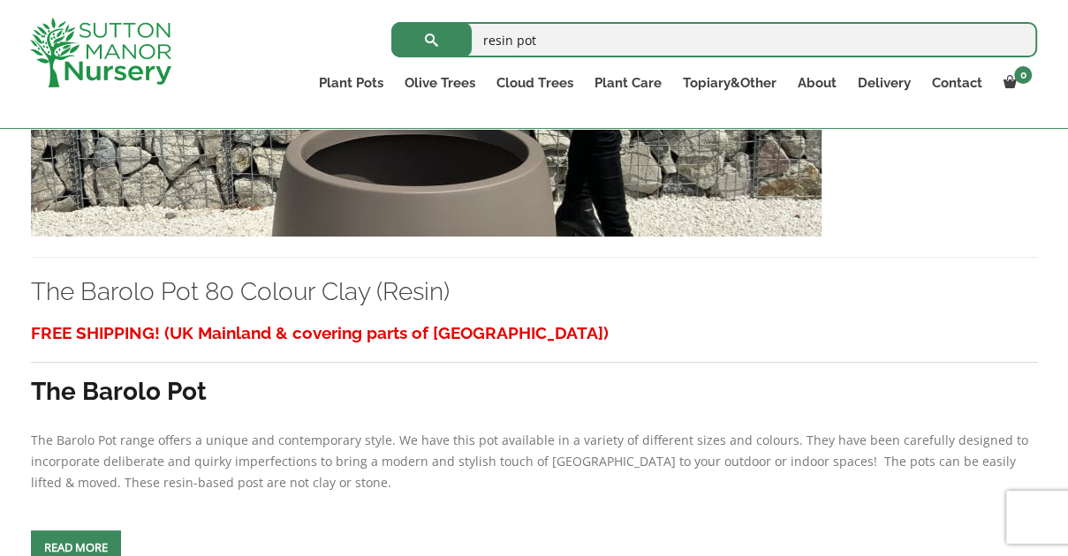
scroll to position [3079, 0]
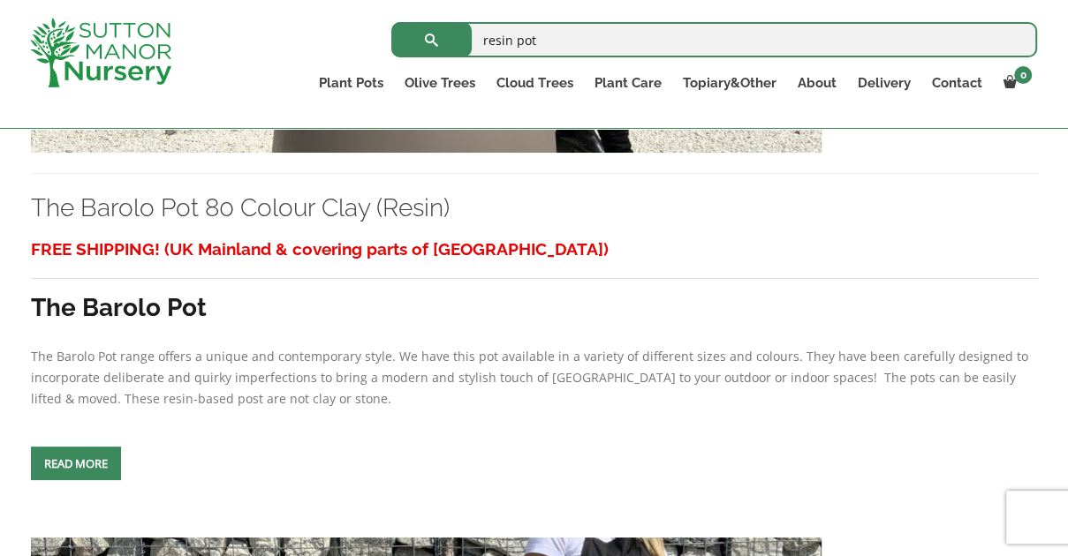
click at [76, 464] on span at bounding box center [76, 464] width 0 height 0
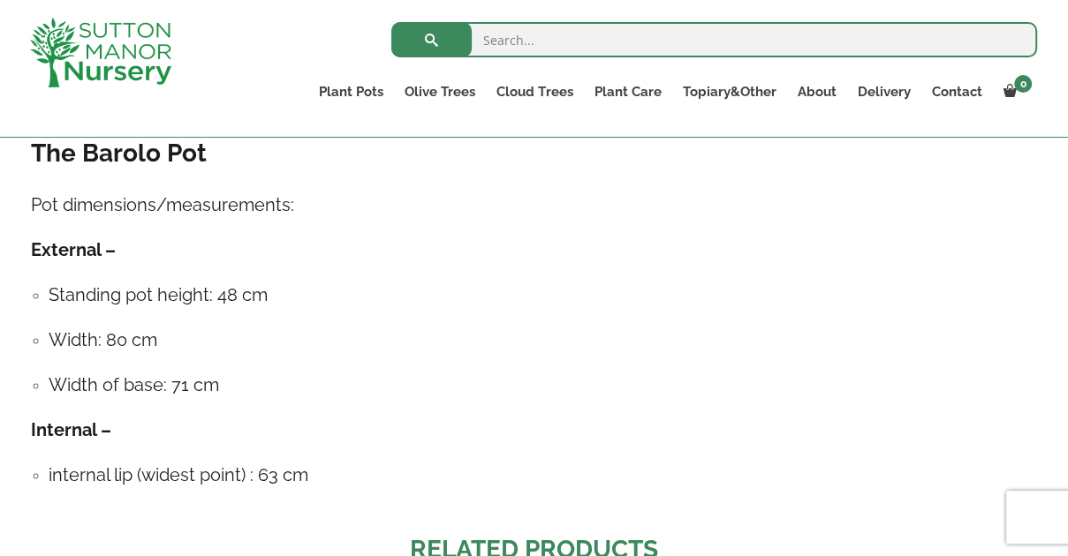
scroll to position [1025, 0]
